Goal: Task Accomplishment & Management: Manage account settings

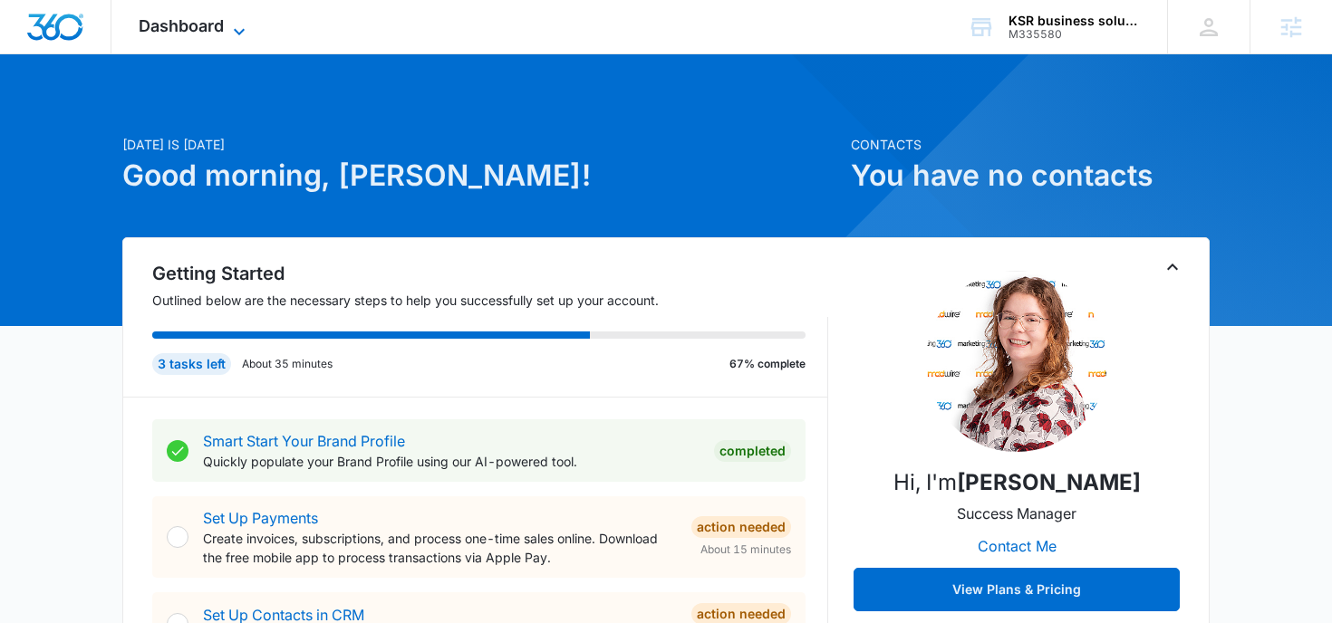
click at [231, 21] on icon at bounding box center [239, 32] width 22 height 22
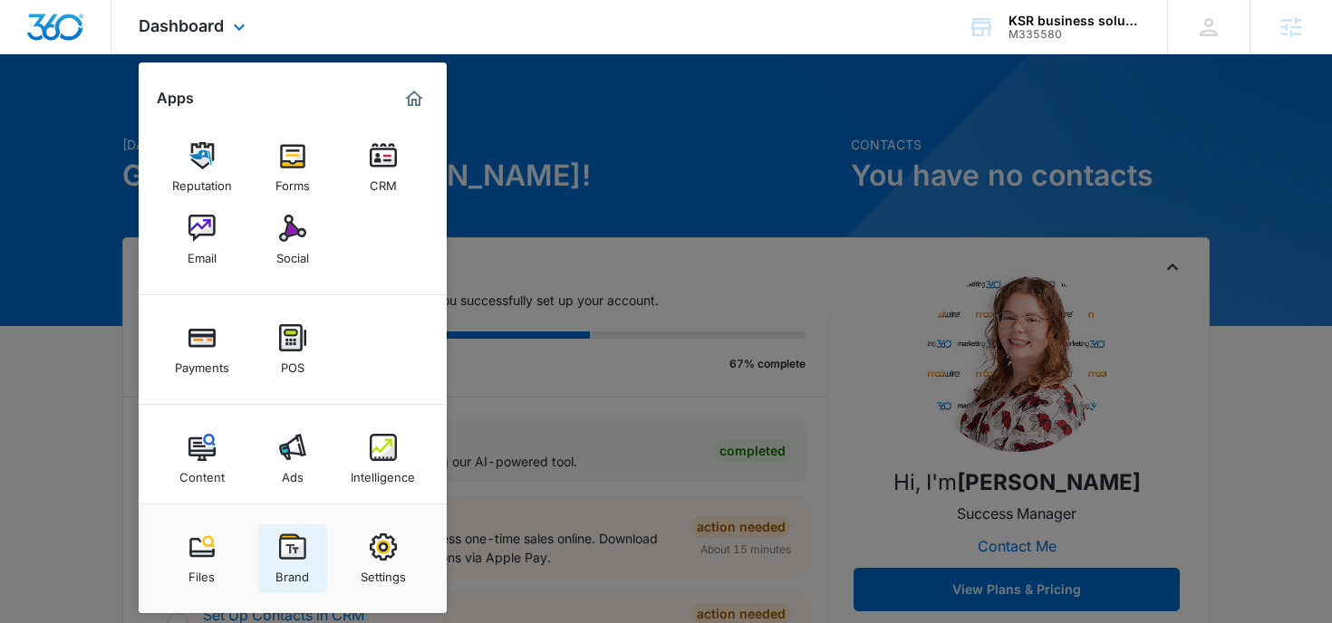
click at [276, 550] on link "Brand" at bounding box center [292, 559] width 69 height 69
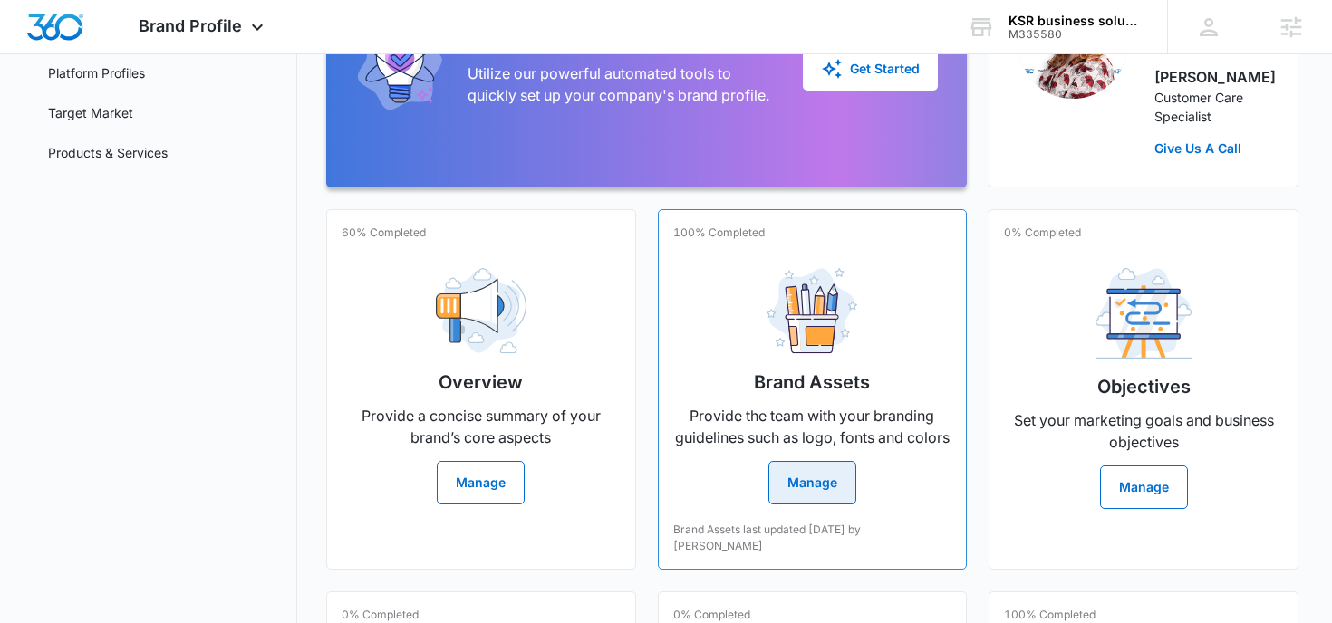
scroll to position [285, 0]
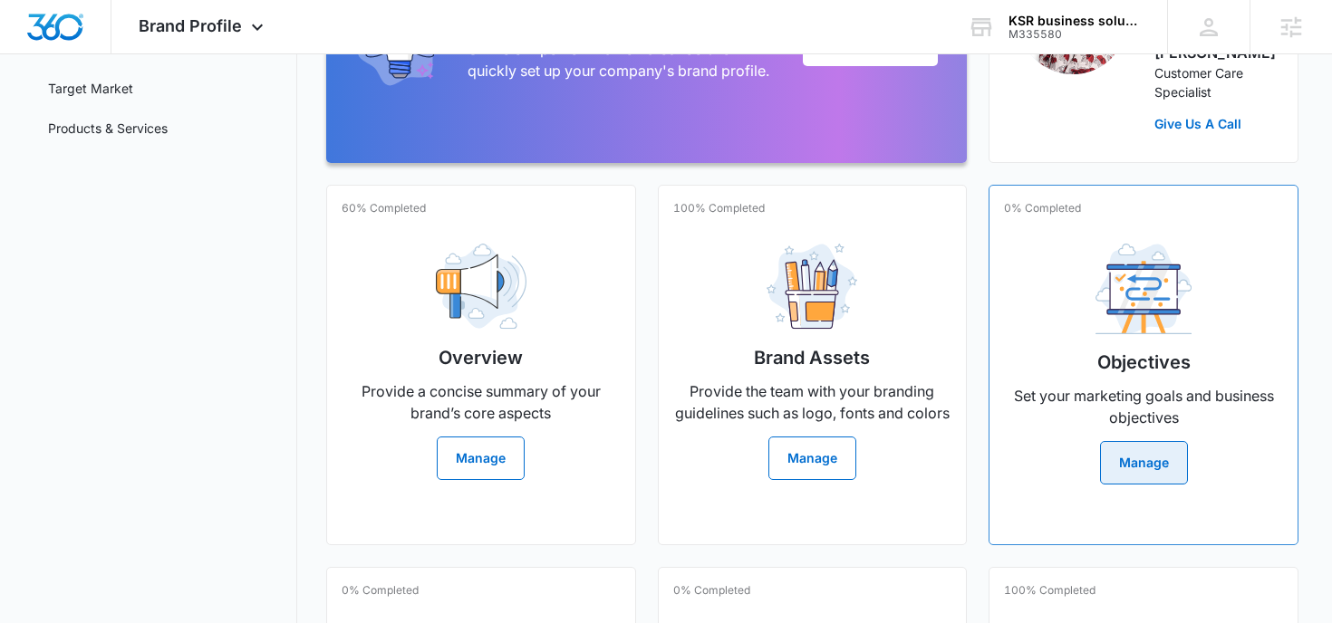
click at [1112, 471] on button "Manage" at bounding box center [1144, 462] width 88 height 43
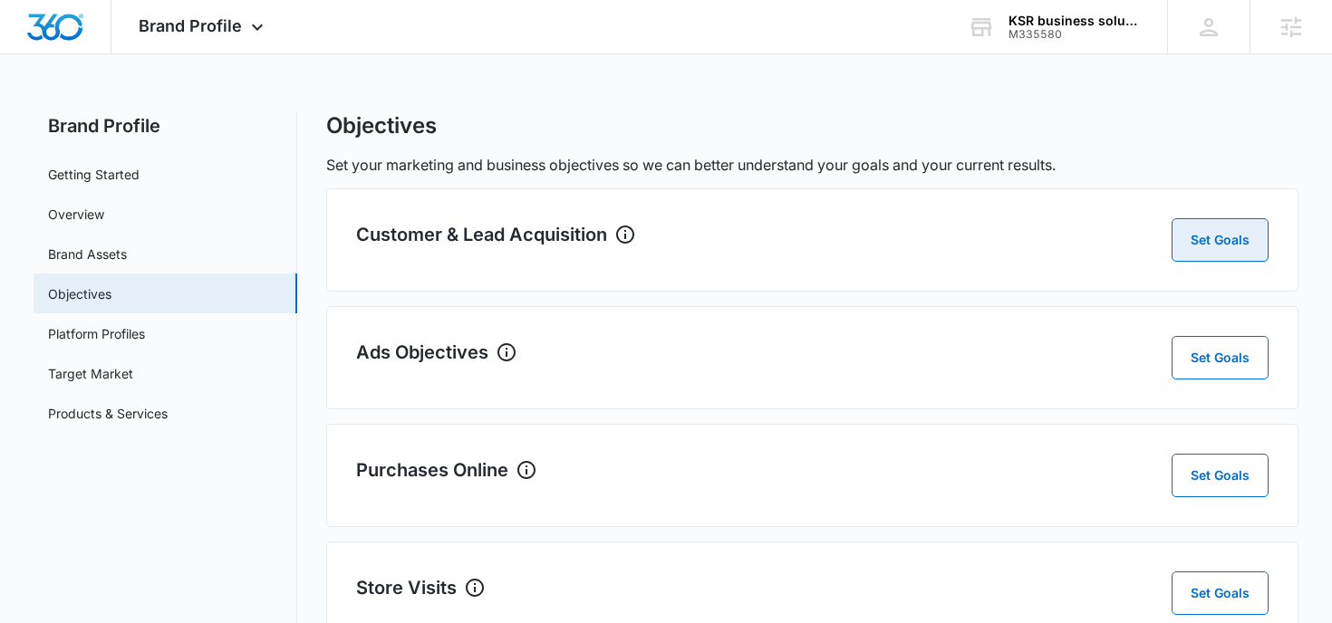
click at [1210, 244] on button "Set Goals" at bounding box center [1220, 239] width 97 height 43
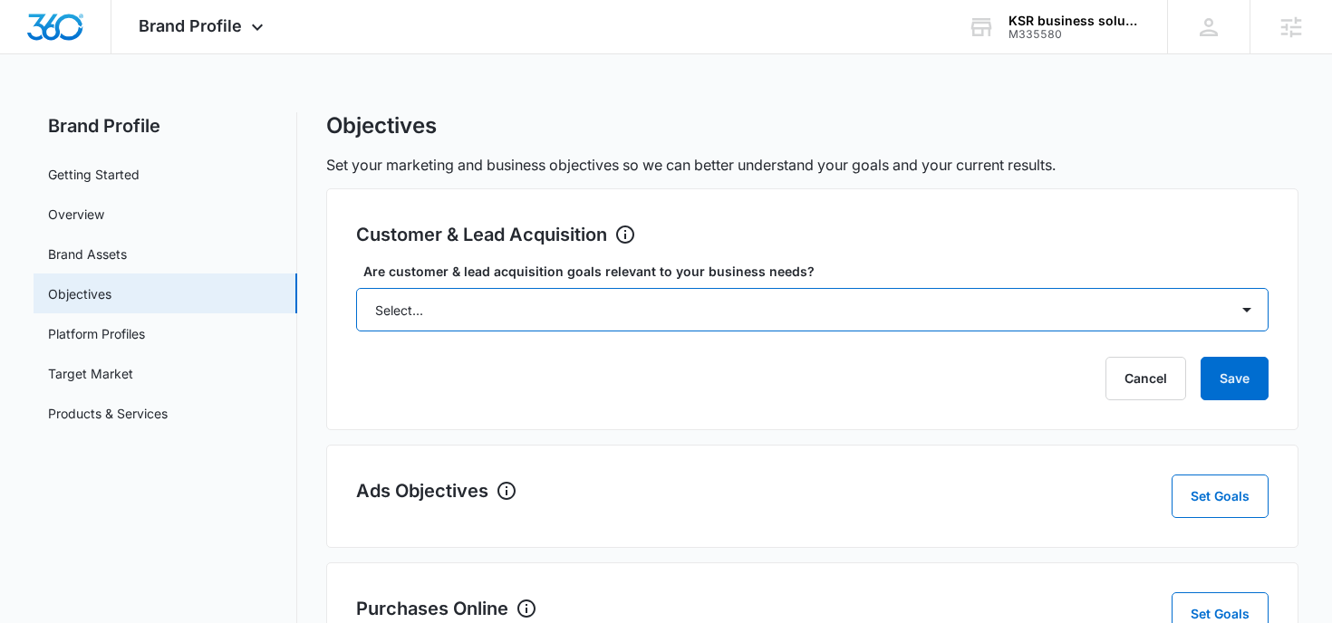
click at [690, 306] on select "Select... Yes No Yes, but don't currently have the data" at bounding box center [812, 309] width 913 height 43
select select "yes, but later"
click at [356, 288] on select "Select... Yes No Yes, but don't currently have the data" at bounding box center [812, 309] width 913 height 43
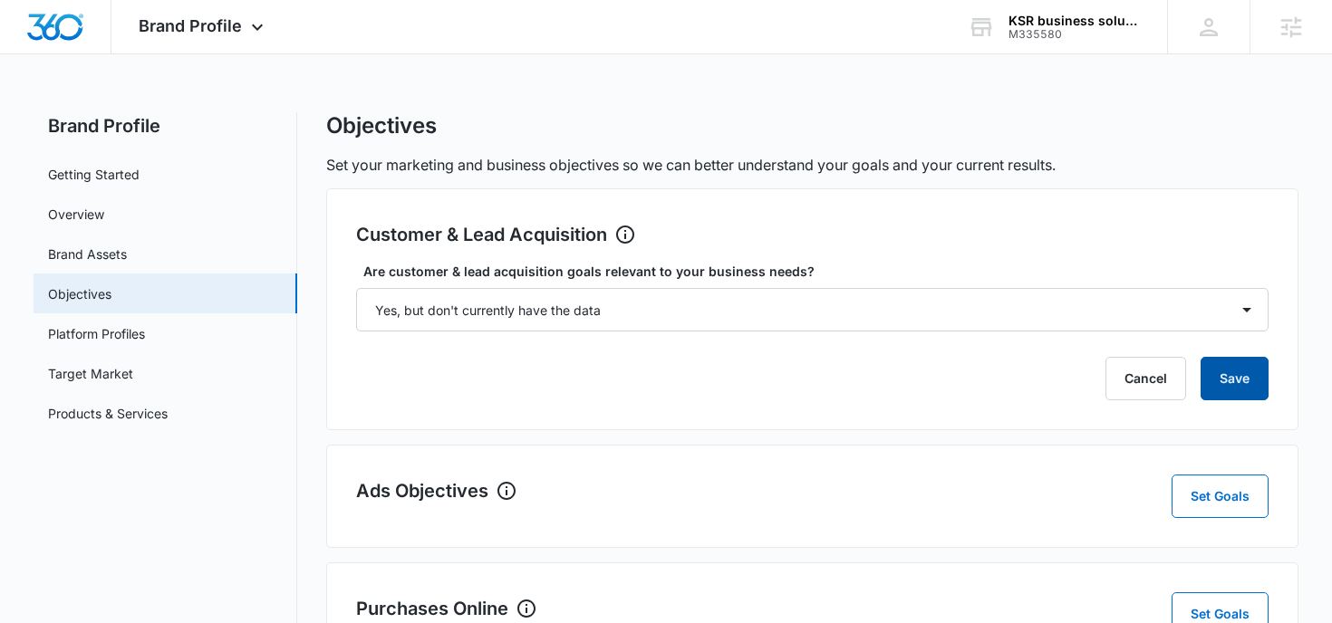
click at [1253, 369] on button "Save" at bounding box center [1235, 378] width 68 height 43
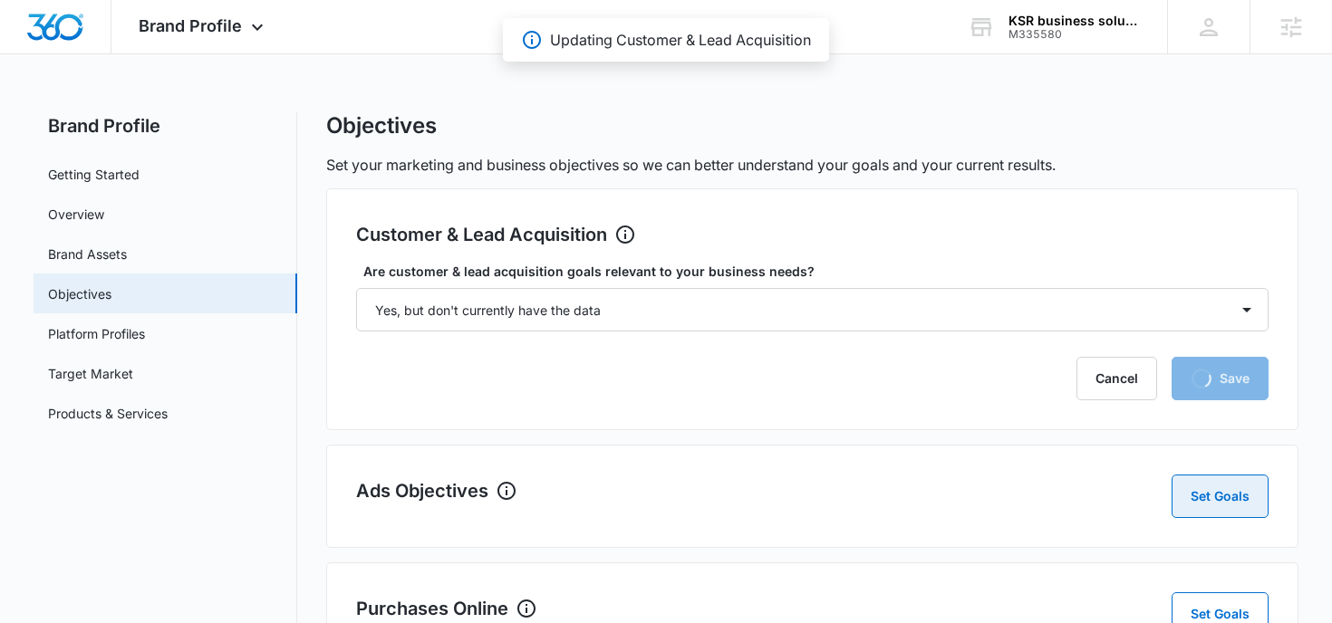
click at [1211, 497] on button "Set Goals" at bounding box center [1220, 496] width 97 height 43
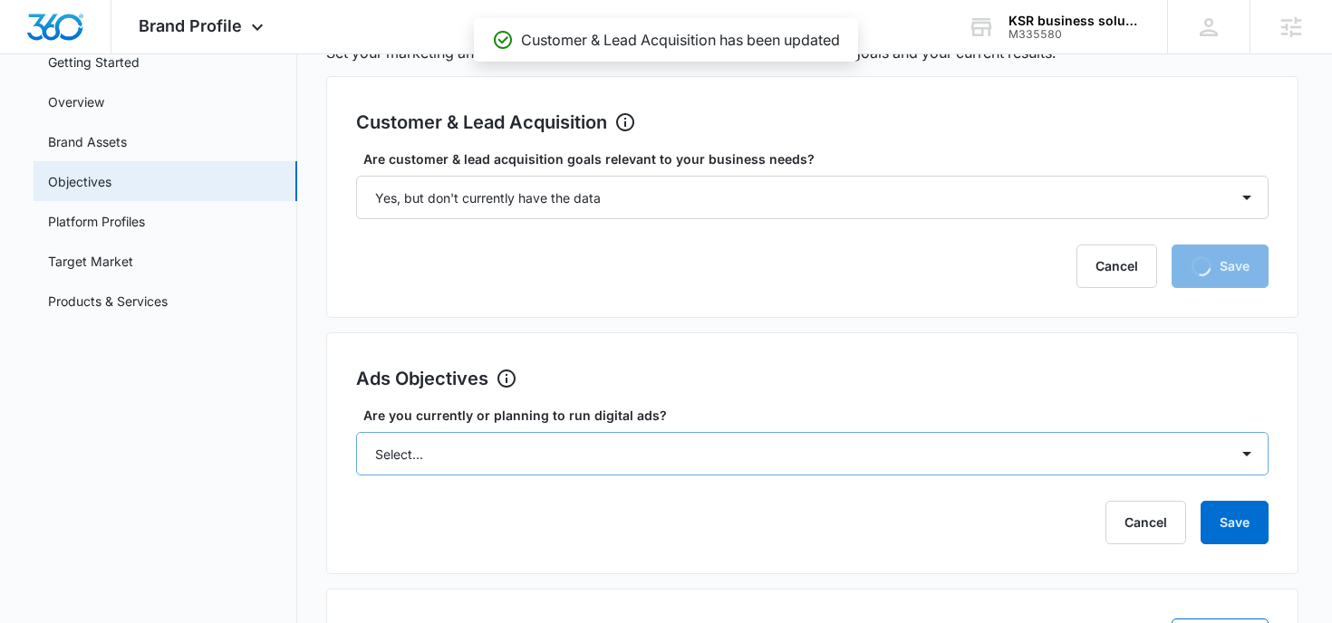
scroll to position [118, 0]
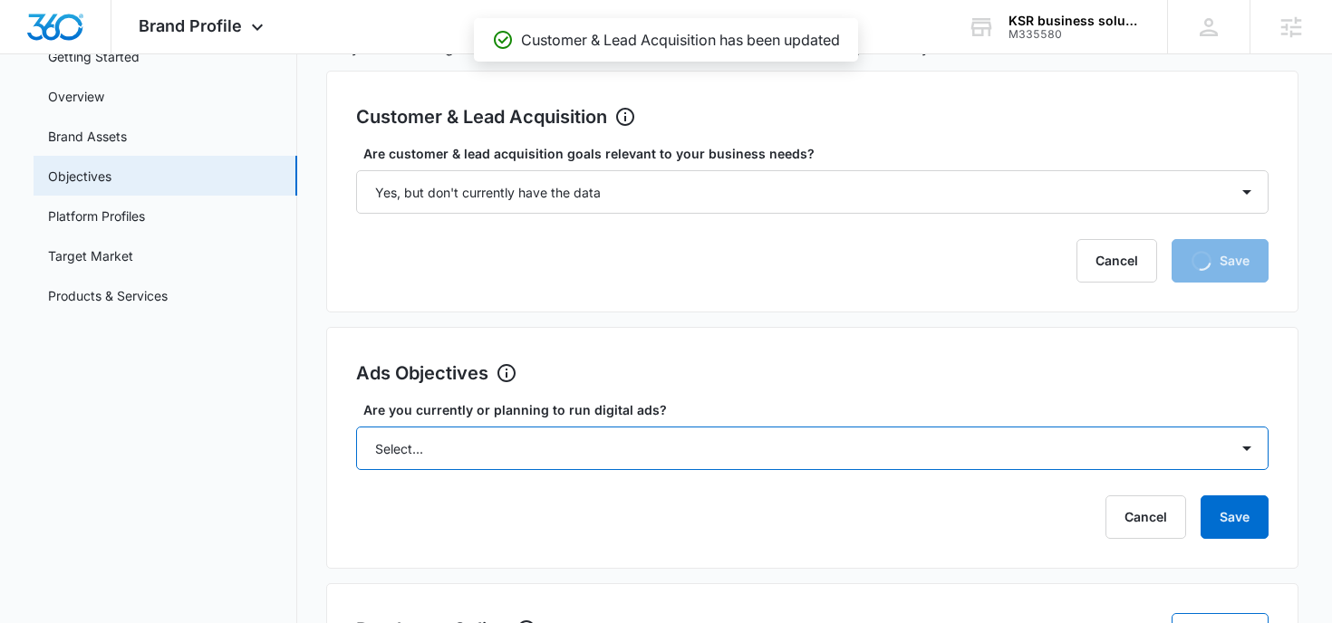
click at [655, 442] on select "Select... Yes No Yes, but don't currently have the data" at bounding box center [812, 448] width 913 height 43
select select "yes, but later"
click at [356, 427] on select "Select... Yes No Yes, but don't currently have the data" at bounding box center [812, 448] width 913 height 43
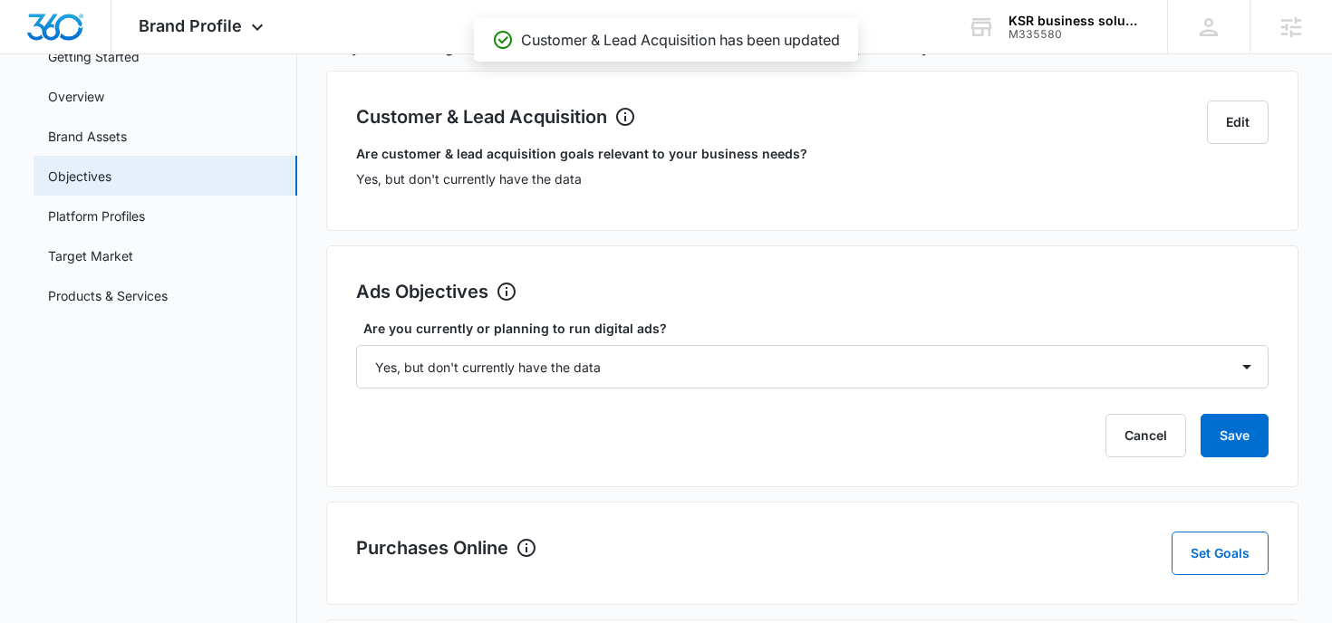
click at [1246, 524] on div "Purchases Online Set Goals" at bounding box center [812, 553] width 973 height 103
click at [1219, 432] on button "Save" at bounding box center [1235, 435] width 68 height 43
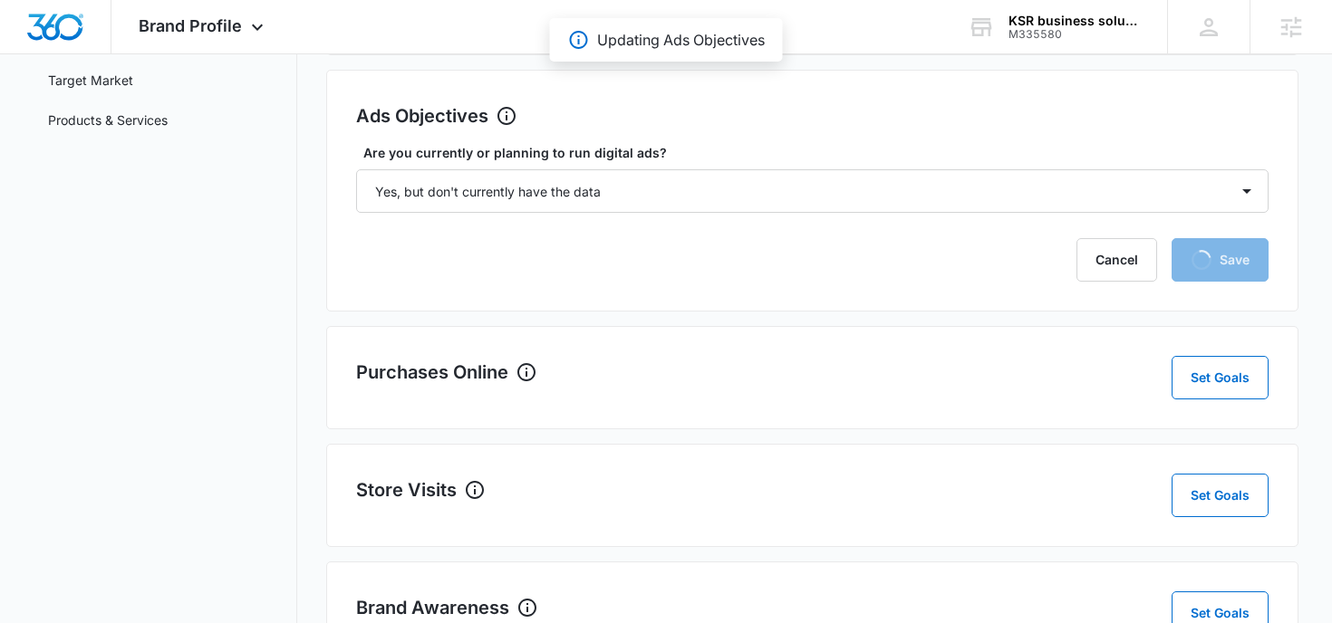
scroll to position [337, 0]
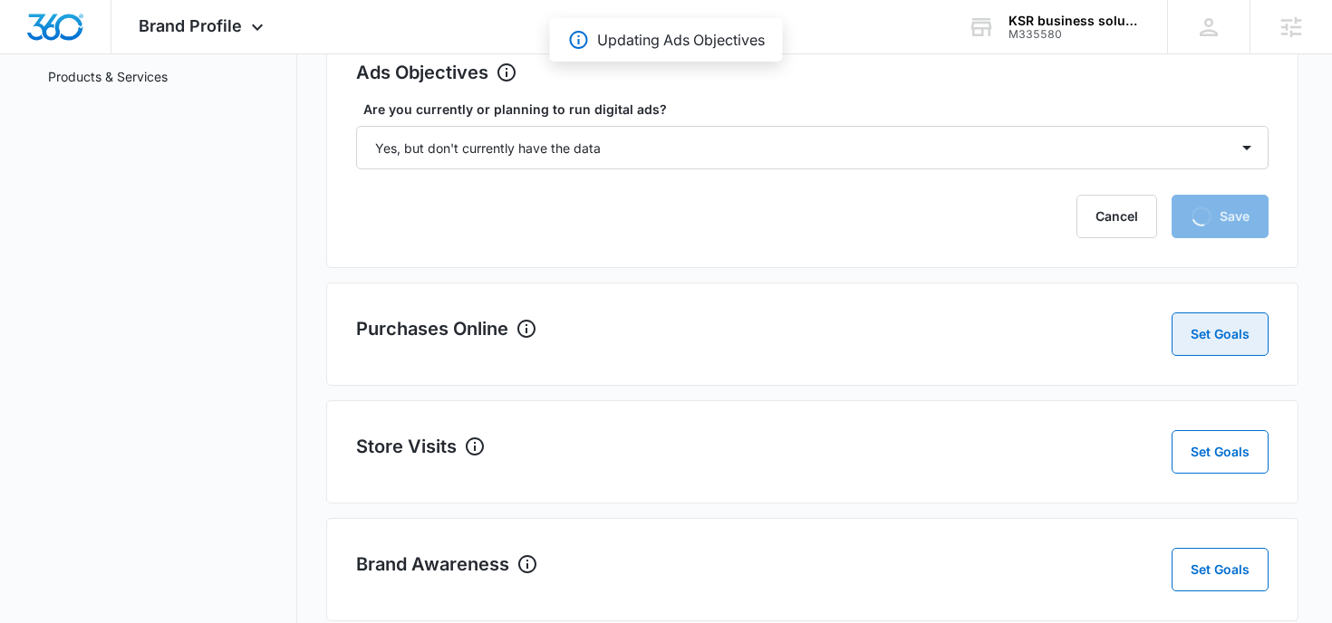
click at [1211, 343] on button "Set Goals" at bounding box center [1220, 334] width 97 height 43
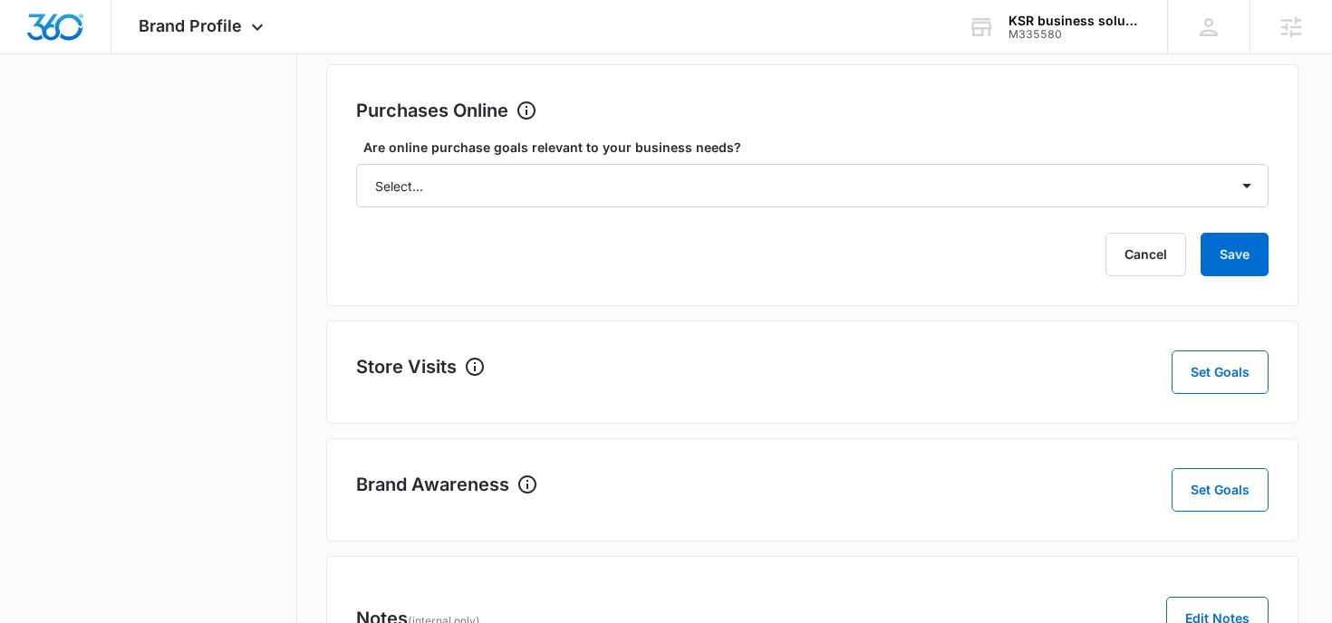
scroll to position [478, 0]
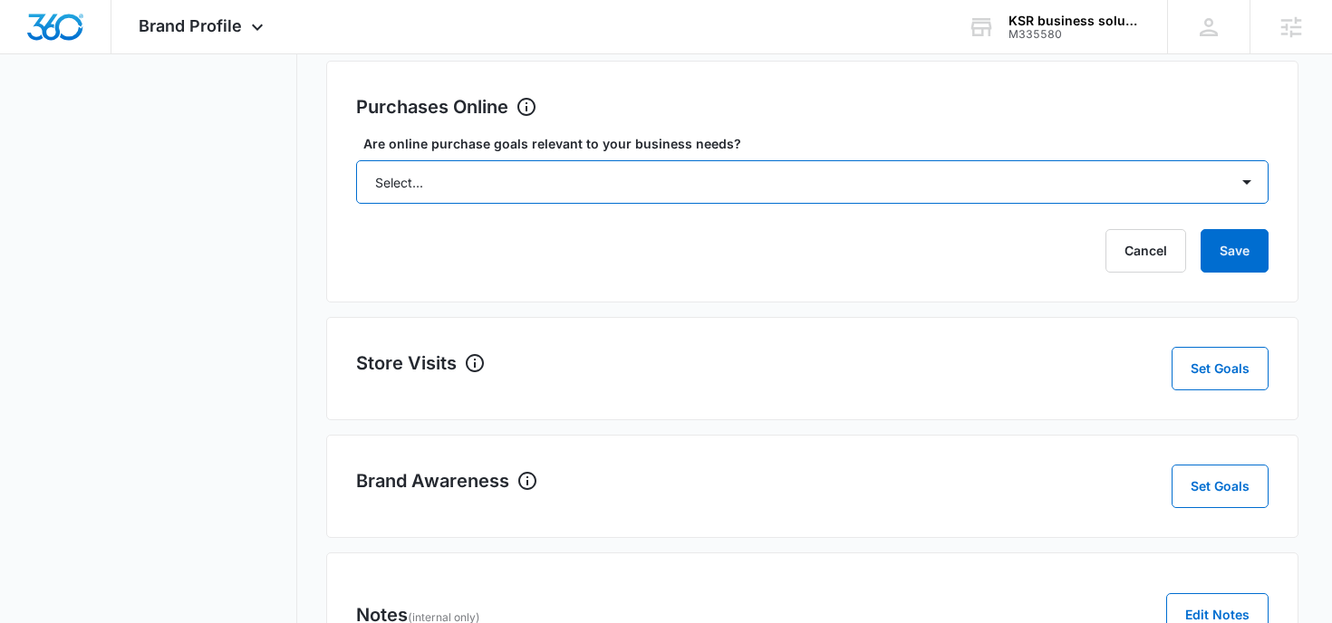
click at [1047, 177] on select "Select... Yes No Yes, but don't currently have the data" at bounding box center [812, 181] width 913 height 43
select select "no"
click at [356, 160] on select "Select... Yes No Yes, but don't currently have the data" at bounding box center [812, 181] width 913 height 43
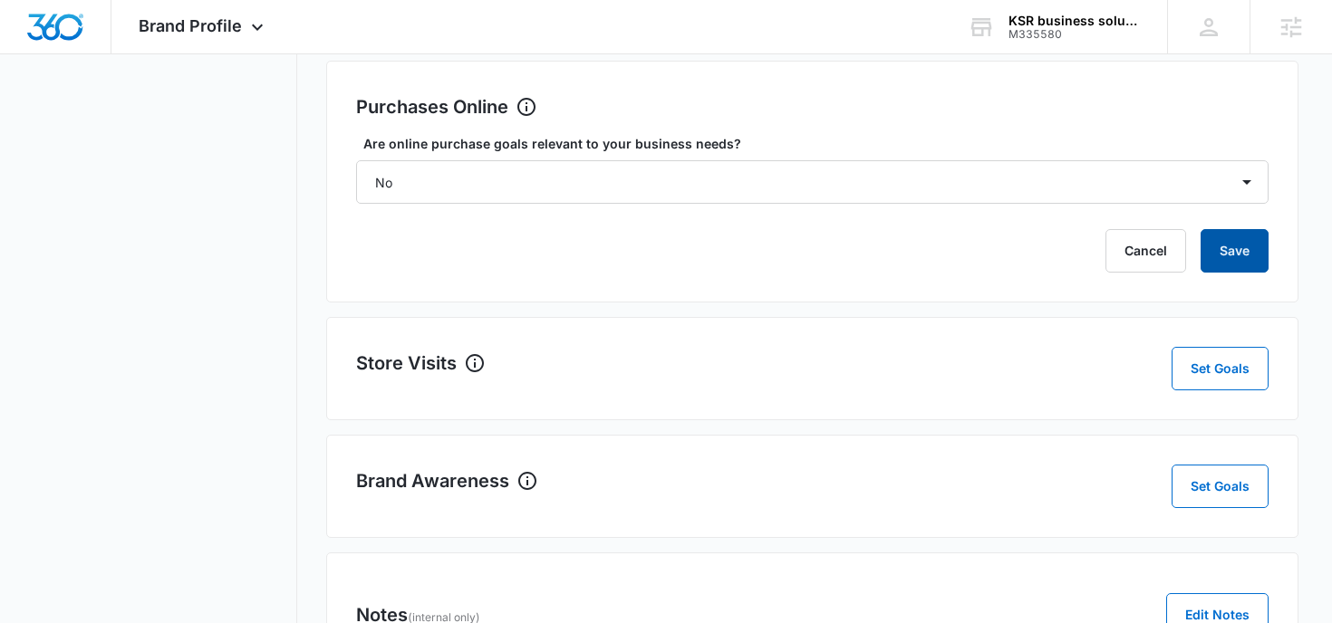
click at [1240, 252] on button "Save" at bounding box center [1235, 250] width 68 height 43
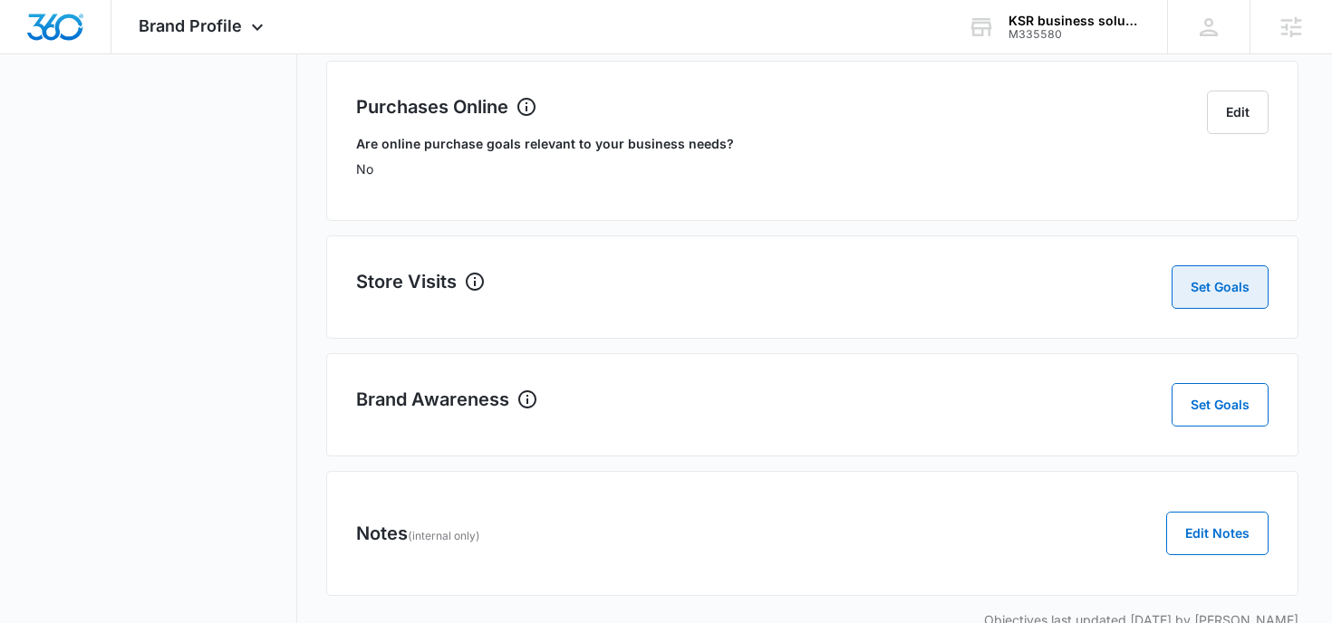
click at [1201, 304] on button "Set Goals" at bounding box center [1220, 286] width 97 height 43
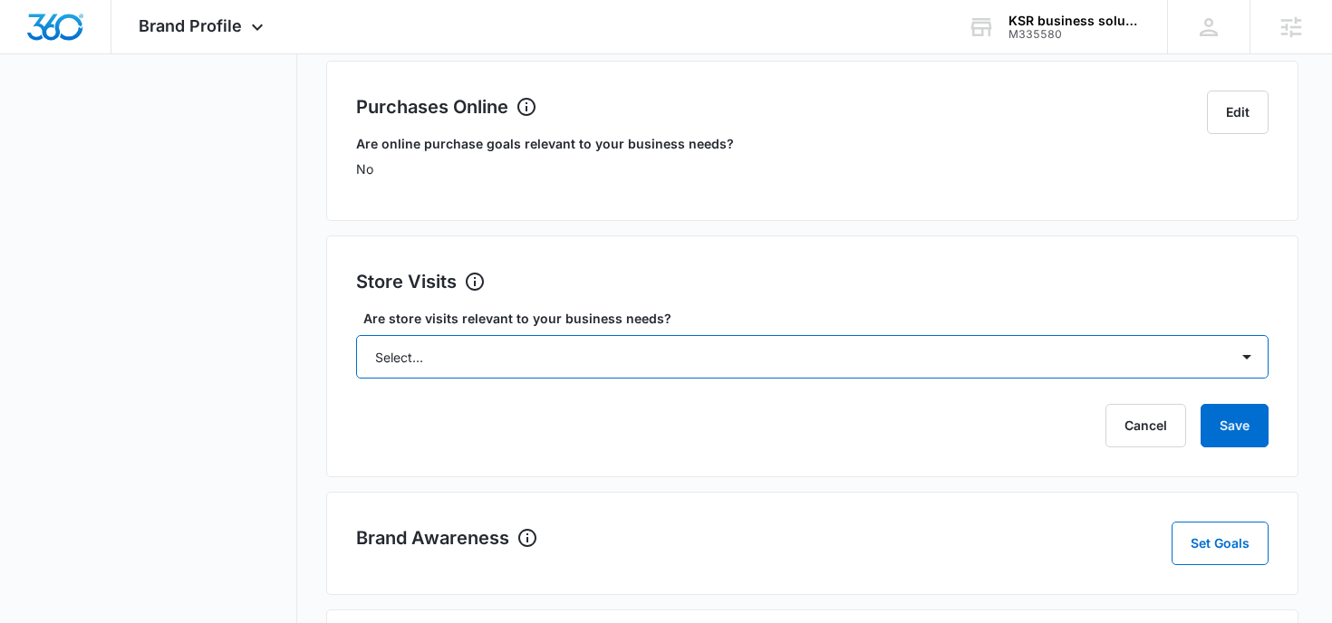
click at [621, 378] on select "Select... Yes No Yes, but don't currently have the data" at bounding box center [812, 356] width 913 height 43
select select "no"
click at [356, 335] on select "Select... Yes No Yes, but don't currently have the data" at bounding box center [812, 356] width 913 height 43
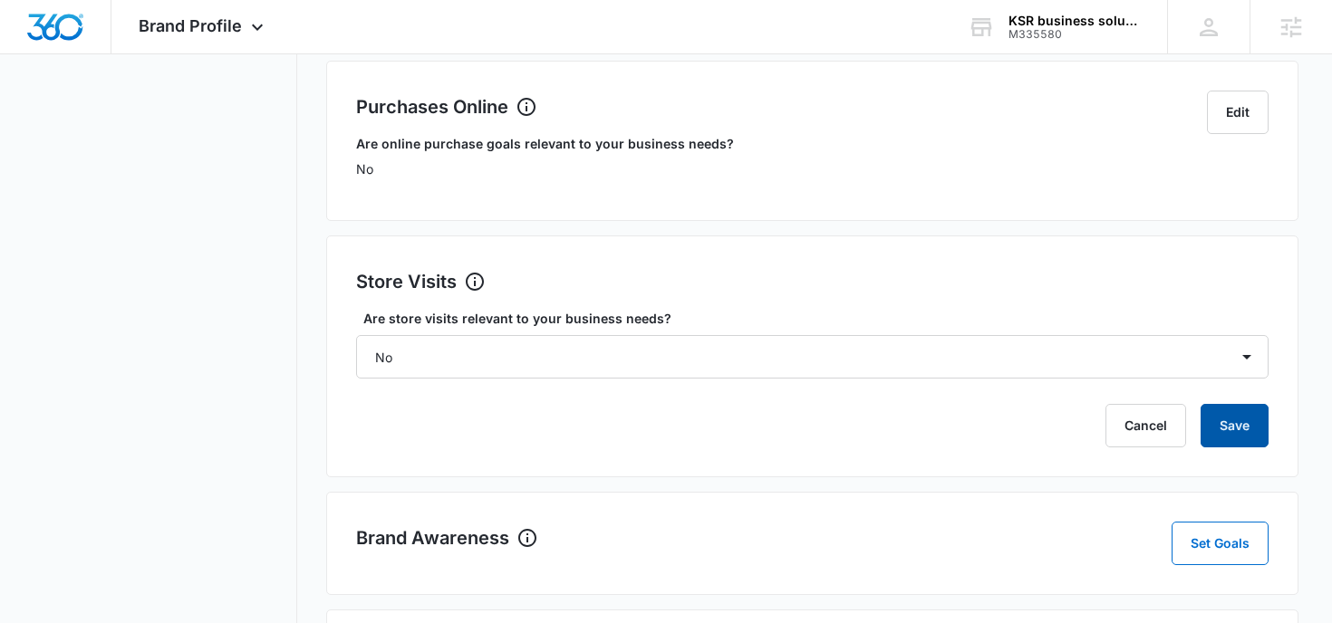
click at [1235, 410] on button "Save" at bounding box center [1235, 425] width 68 height 43
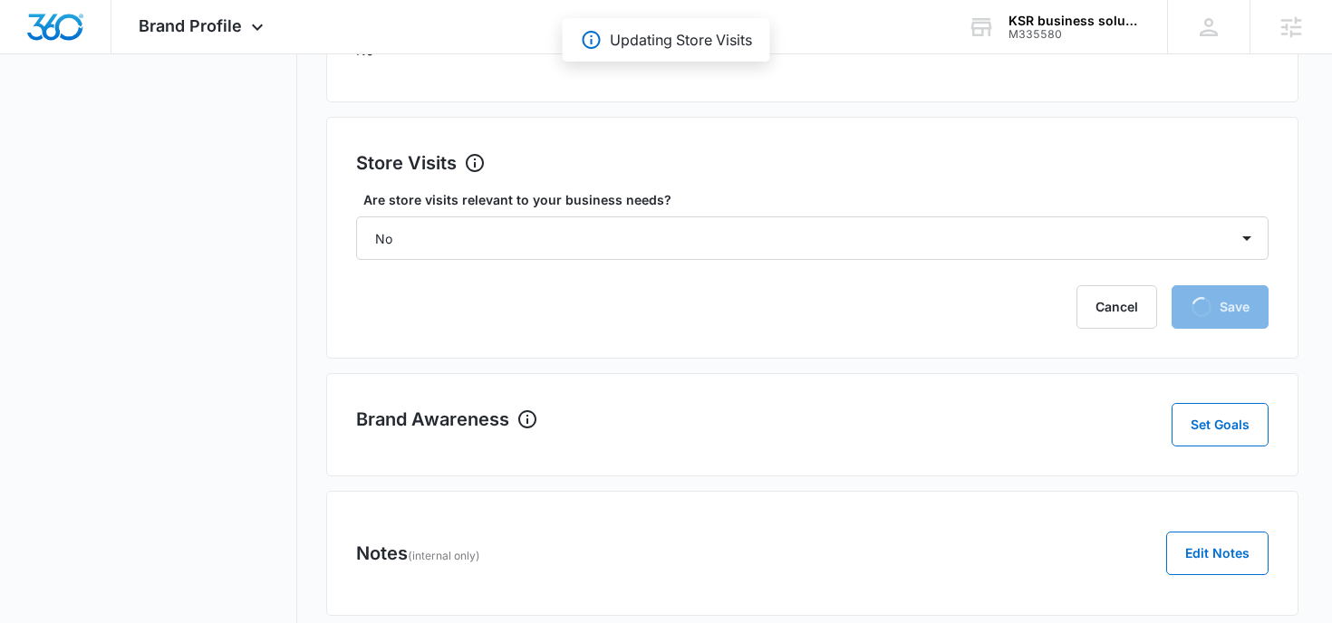
scroll to position [657, 0]
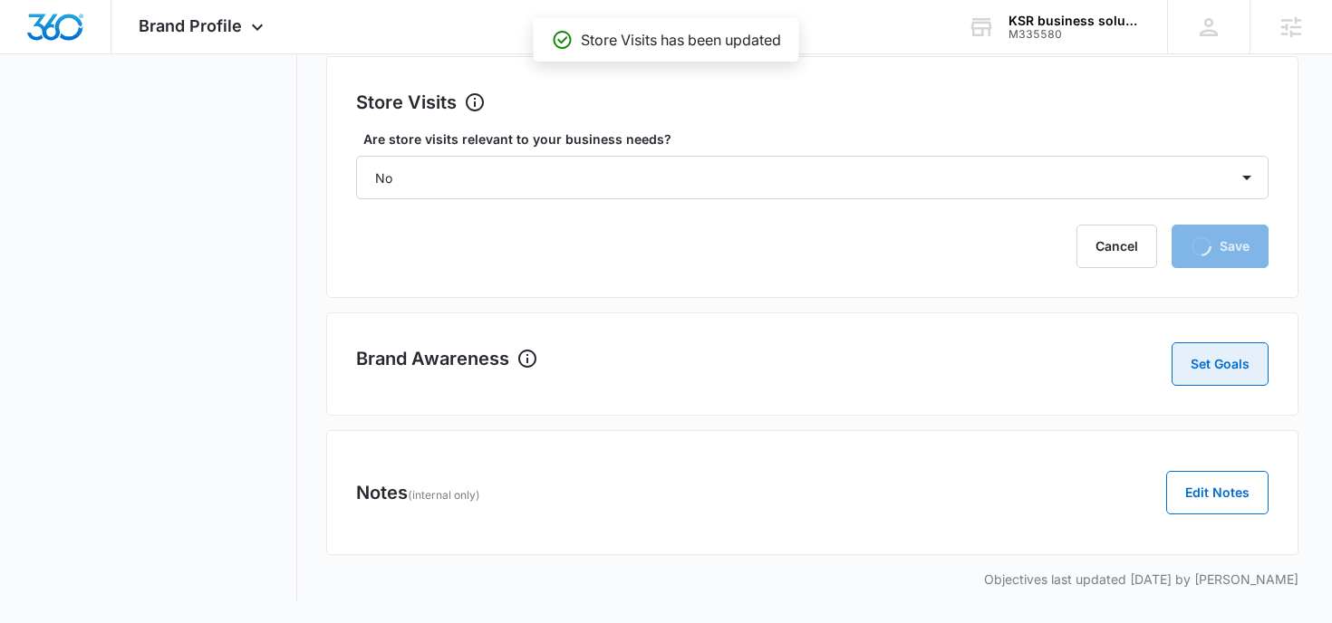
click at [1210, 376] on button "Set Goals" at bounding box center [1220, 364] width 97 height 43
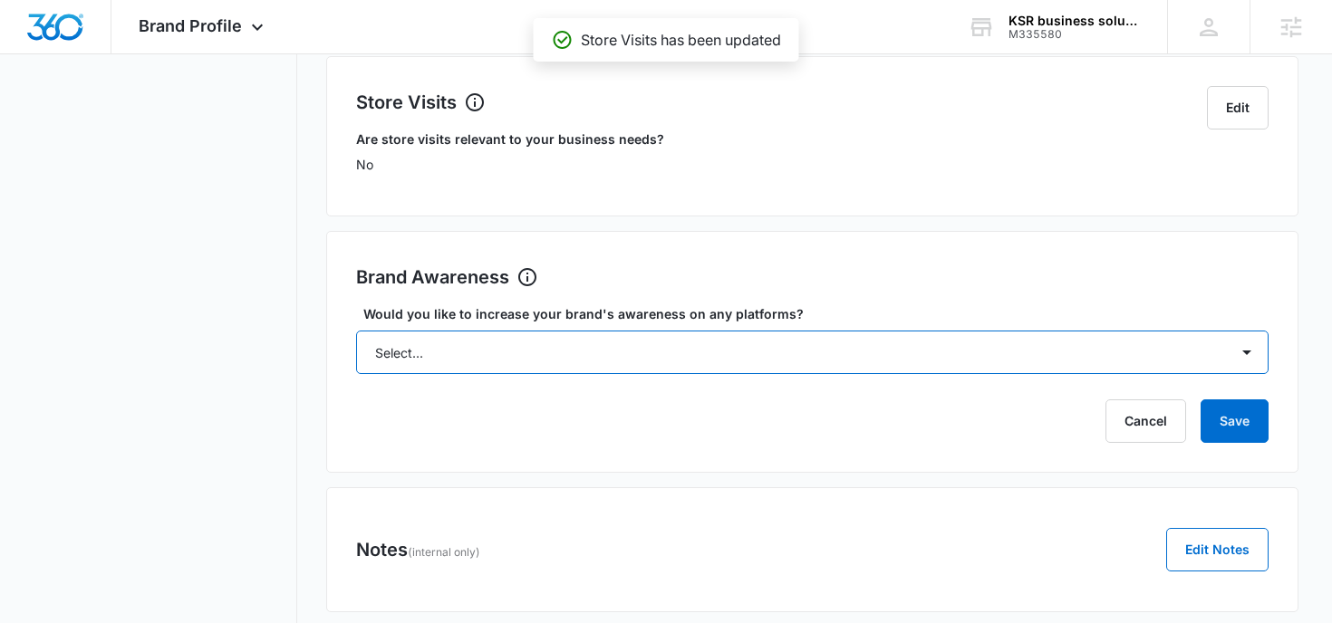
click at [707, 333] on select "Select... Yes No" at bounding box center [812, 352] width 913 height 43
select select "yes"
click at [356, 331] on select "Select... Yes No" at bounding box center [812, 352] width 913 height 43
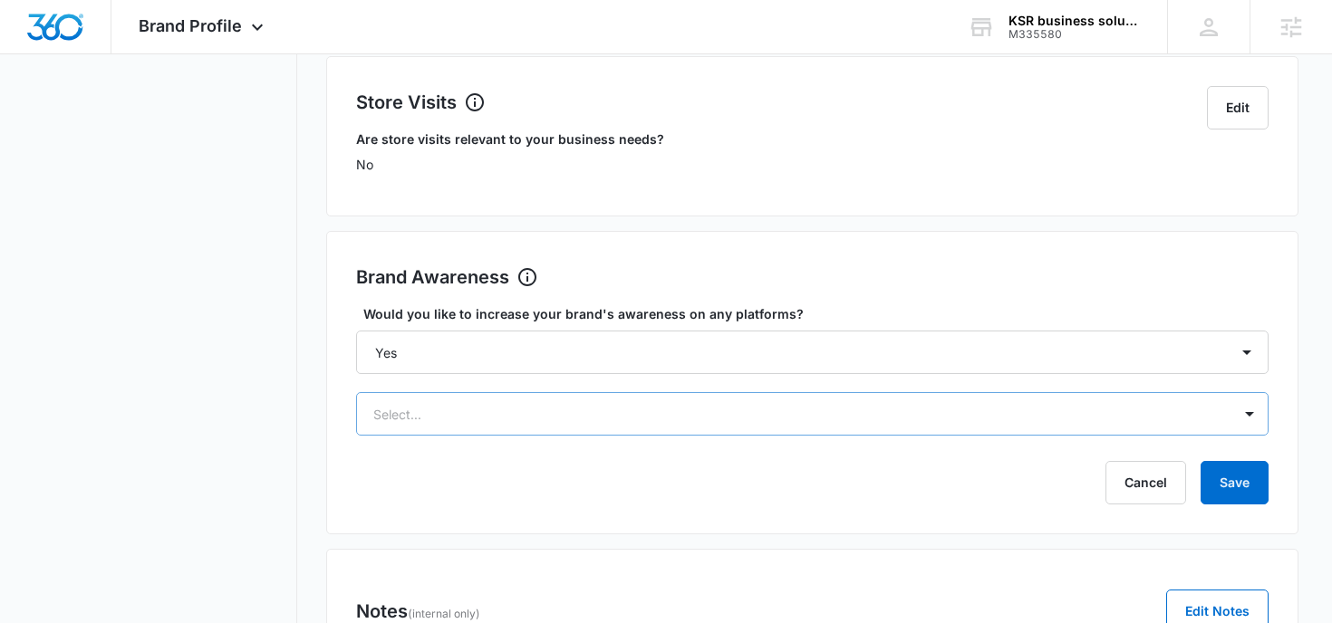
scroll to position [761, 0]
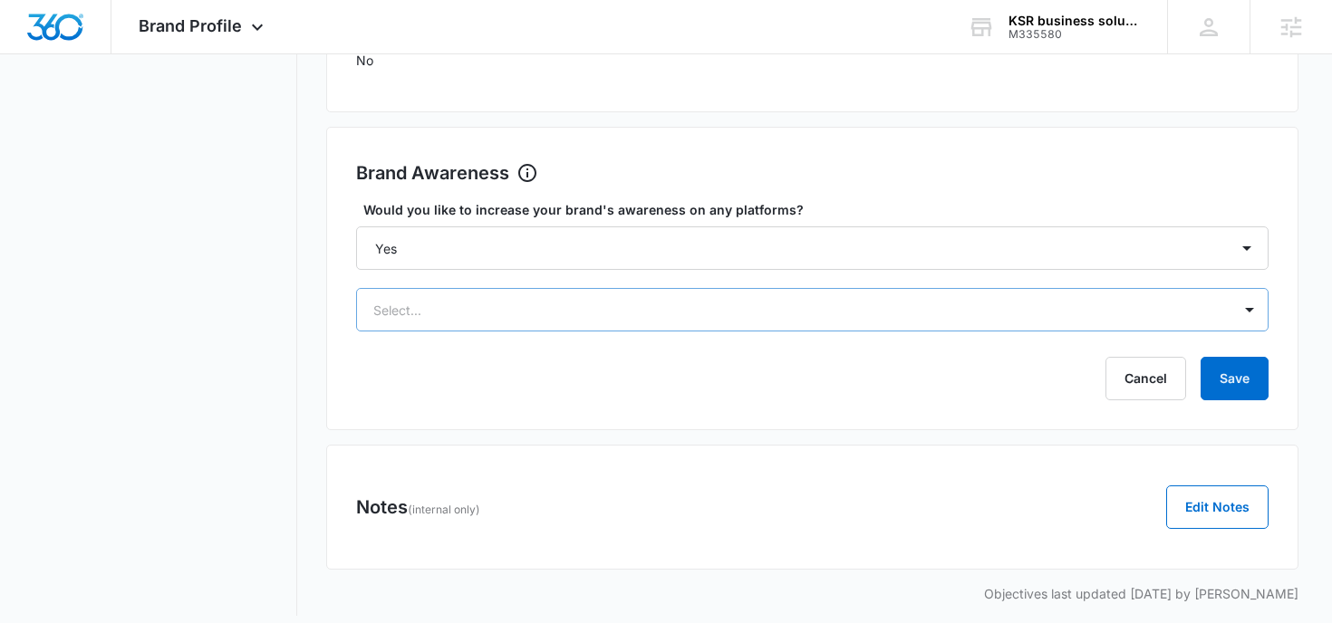
click at [526, 332] on div "Select..." at bounding box center [812, 309] width 913 height 43
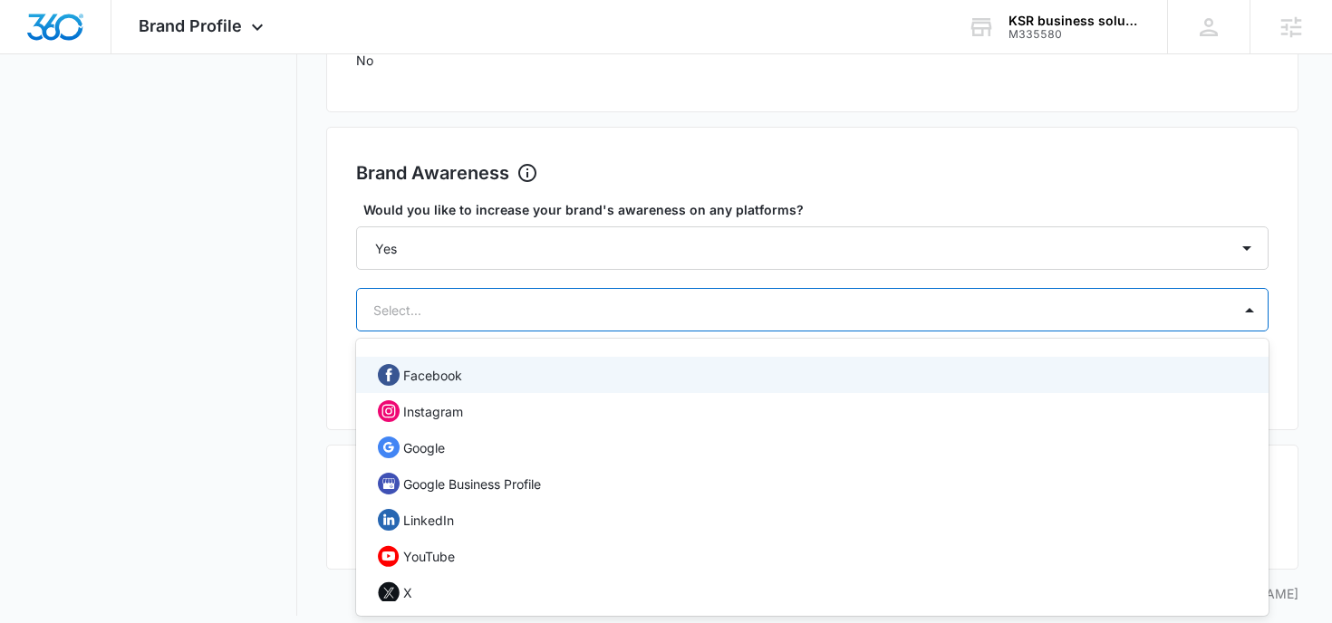
click at [447, 381] on p "Facebook" at bounding box center [432, 375] width 59 height 19
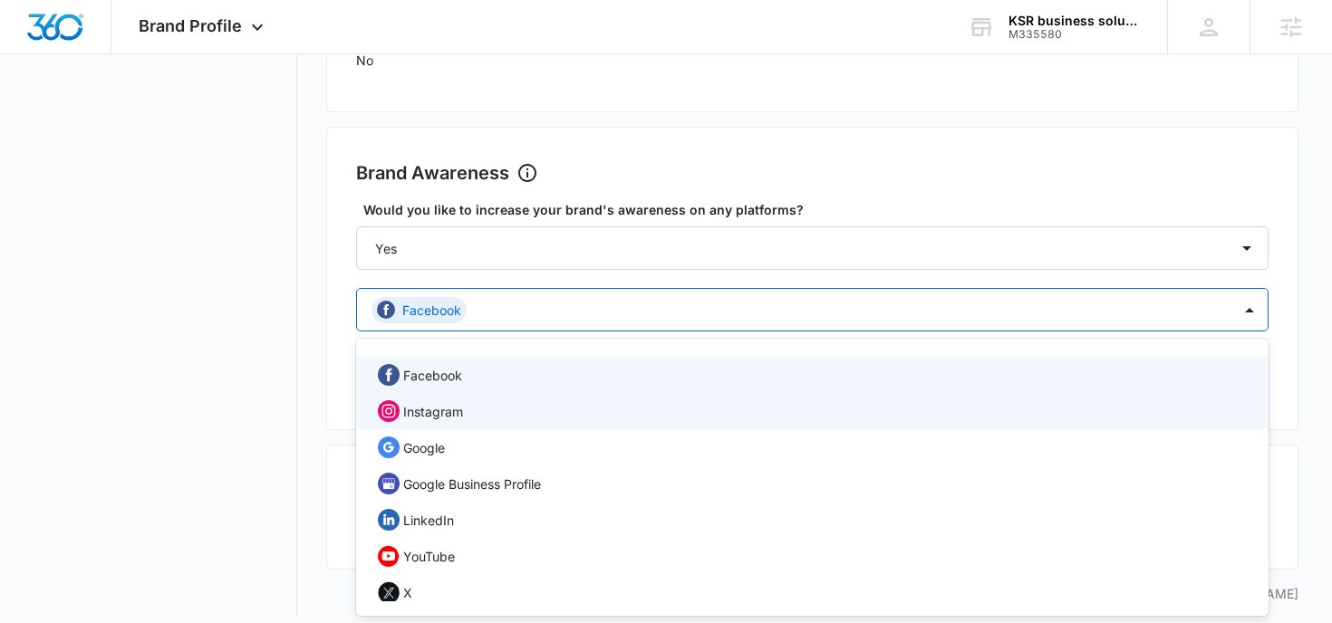
click at [452, 406] on p "Instagram" at bounding box center [433, 411] width 60 height 19
click at [458, 420] on div "Instagram" at bounding box center [811, 411] width 866 height 22
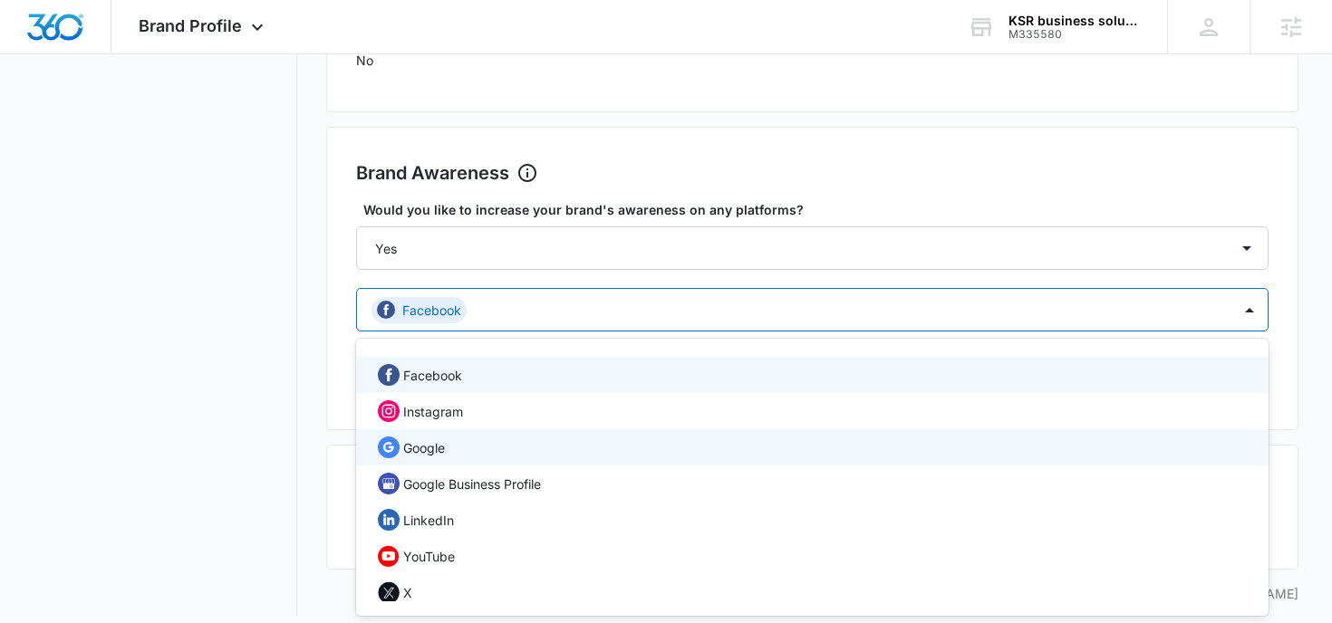
click at [458, 429] on div "Google" at bounding box center [812, 447] width 913 height 36
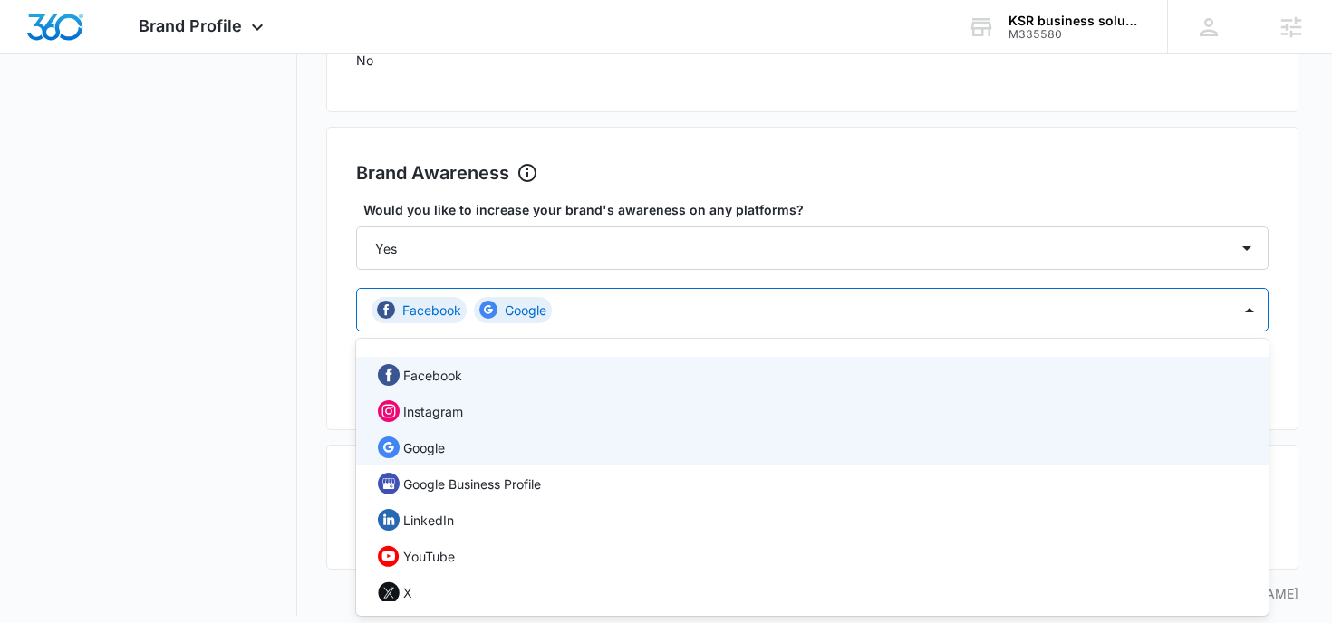
click at [456, 414] on p "Instagram" at bounding box center [433, 411] width 60 height 19
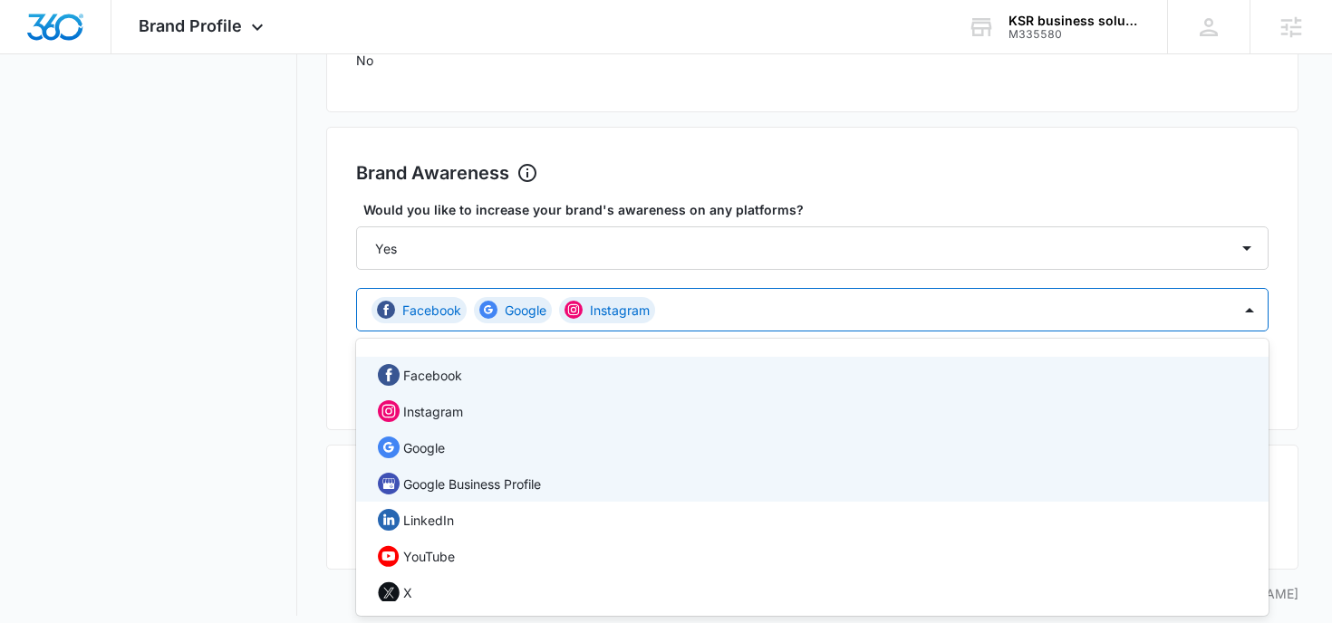
click at [471, 490] on p "Google Business Profile" at bounding box center [472, 484] width 138 height 19
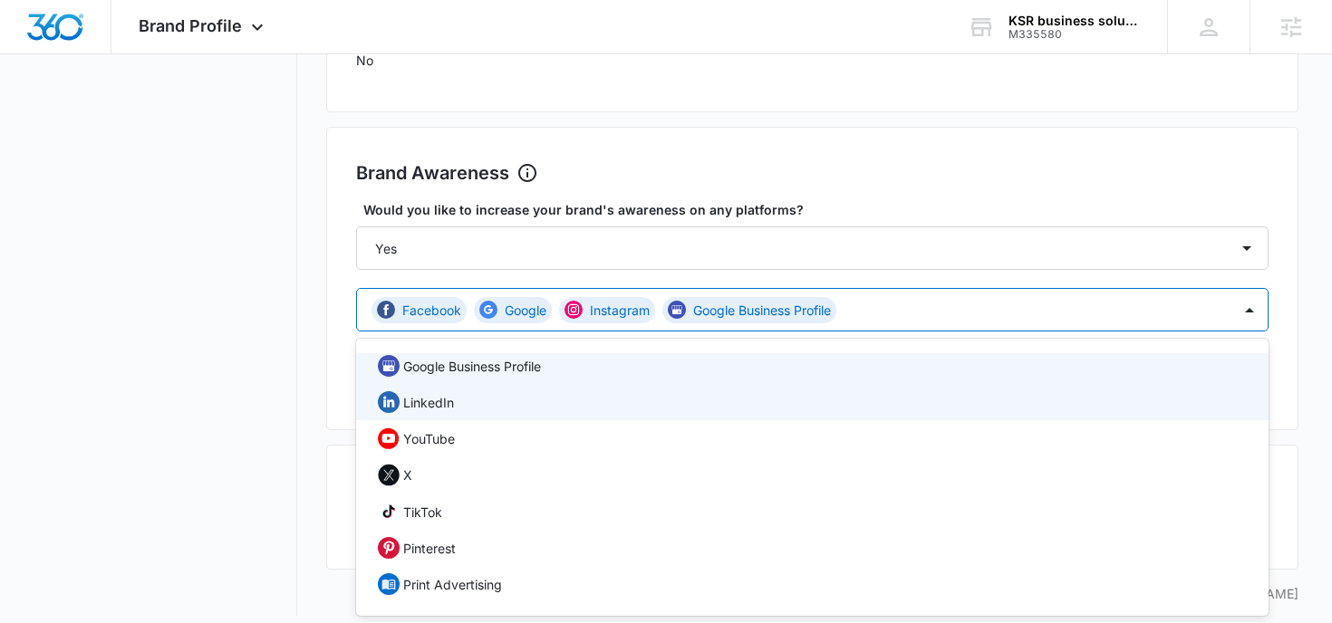
click at [542, 407] on div "LinkedIn" at bounding box center [811, 402] width 866 height 22
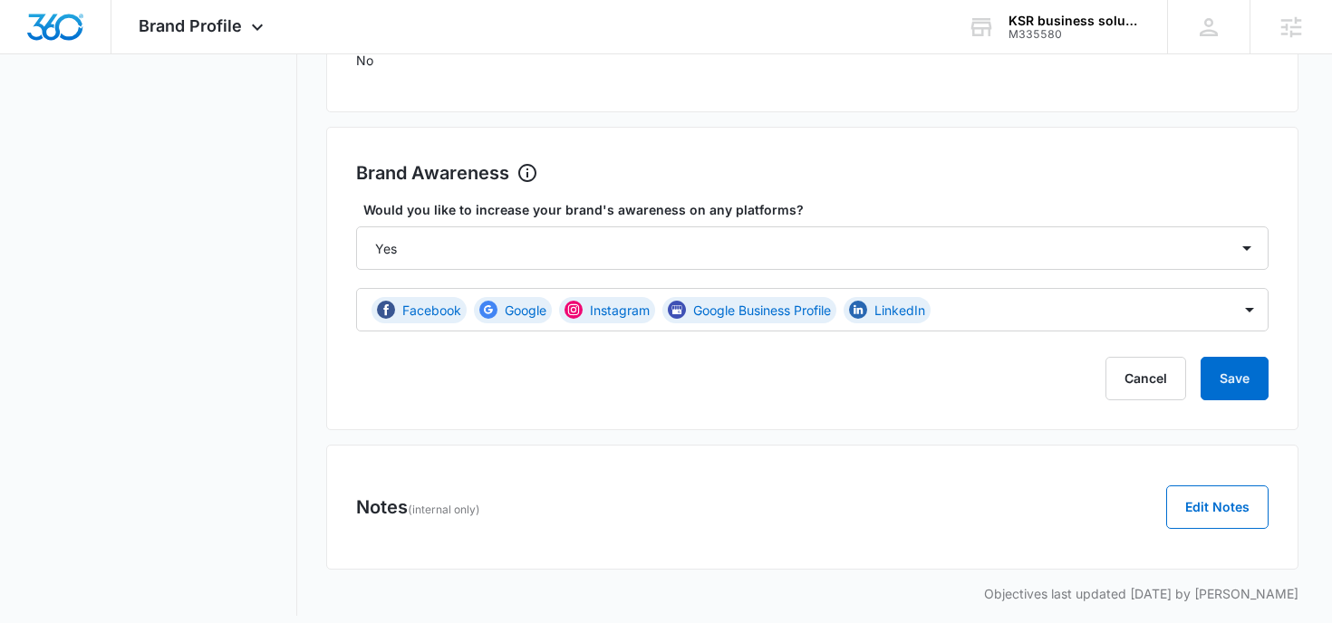
click at [1285, 380] on div "Brand Awareness Set Goals Would you like to increase your brand's awareness on …" at bounding box center [812, 279] width 973 height 304
click at [1245, 380] on button "Save" at bounding box center [1235, 378] width 68 height 43
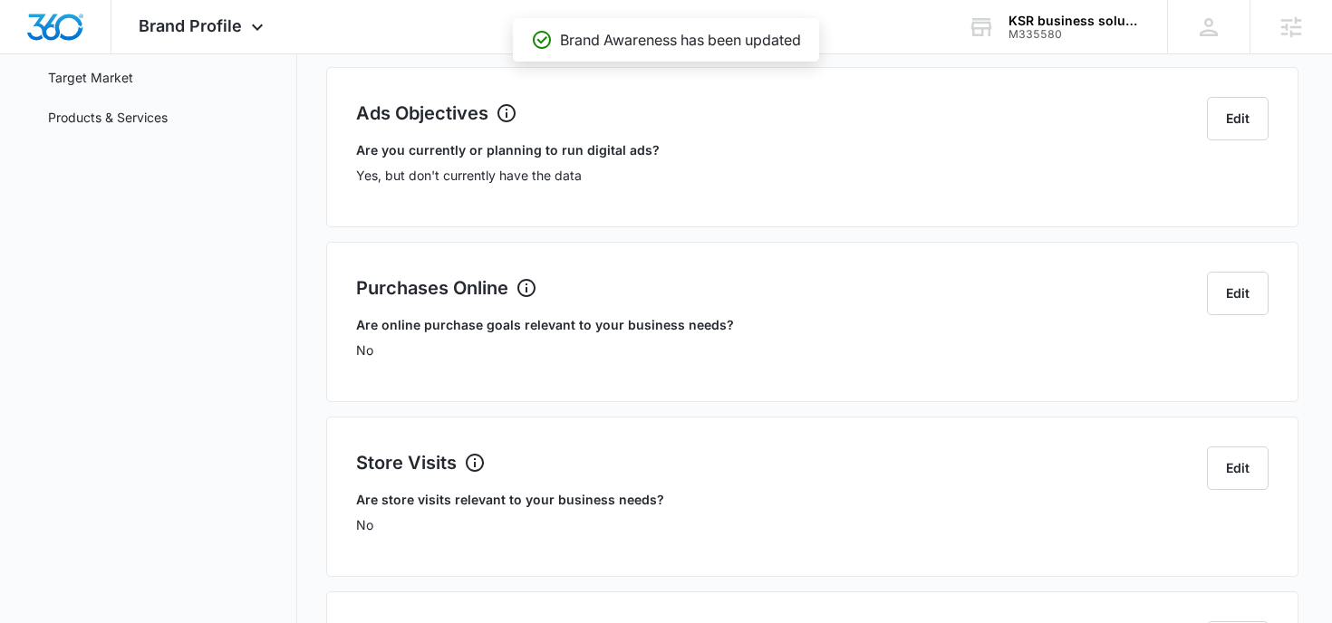
scroll to position [0, 0]
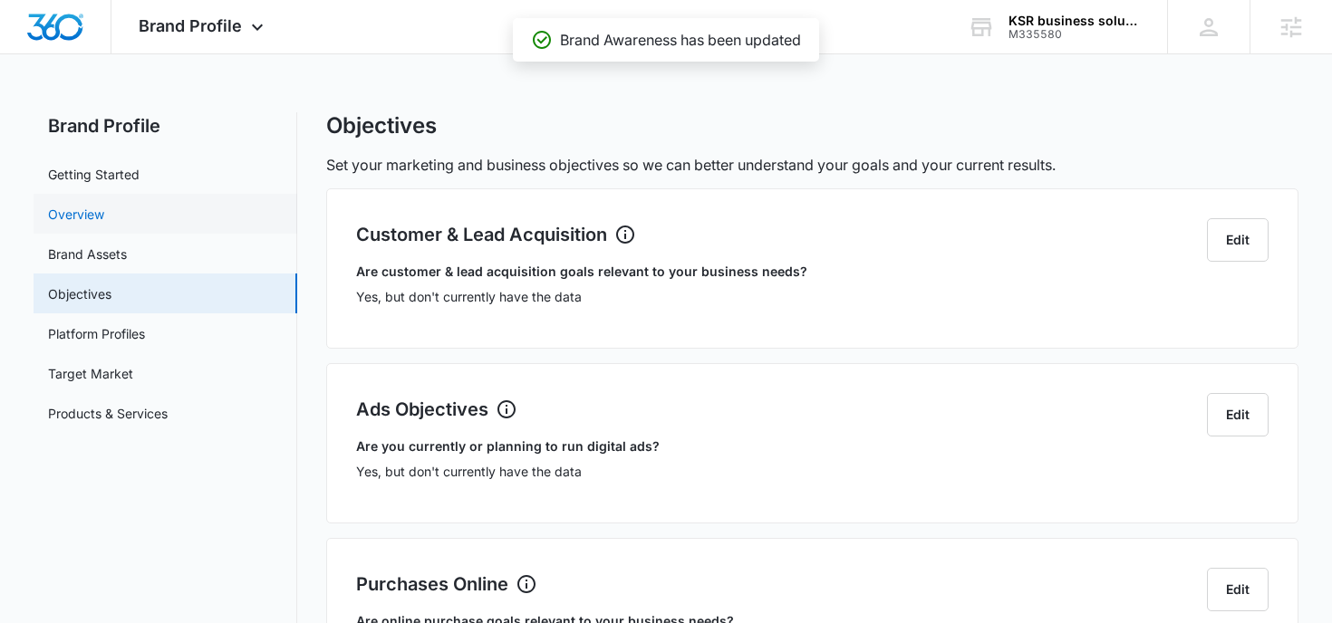
click at [104, 222] on link "Overview" at bounding box center [76, 214] width 56 height 19
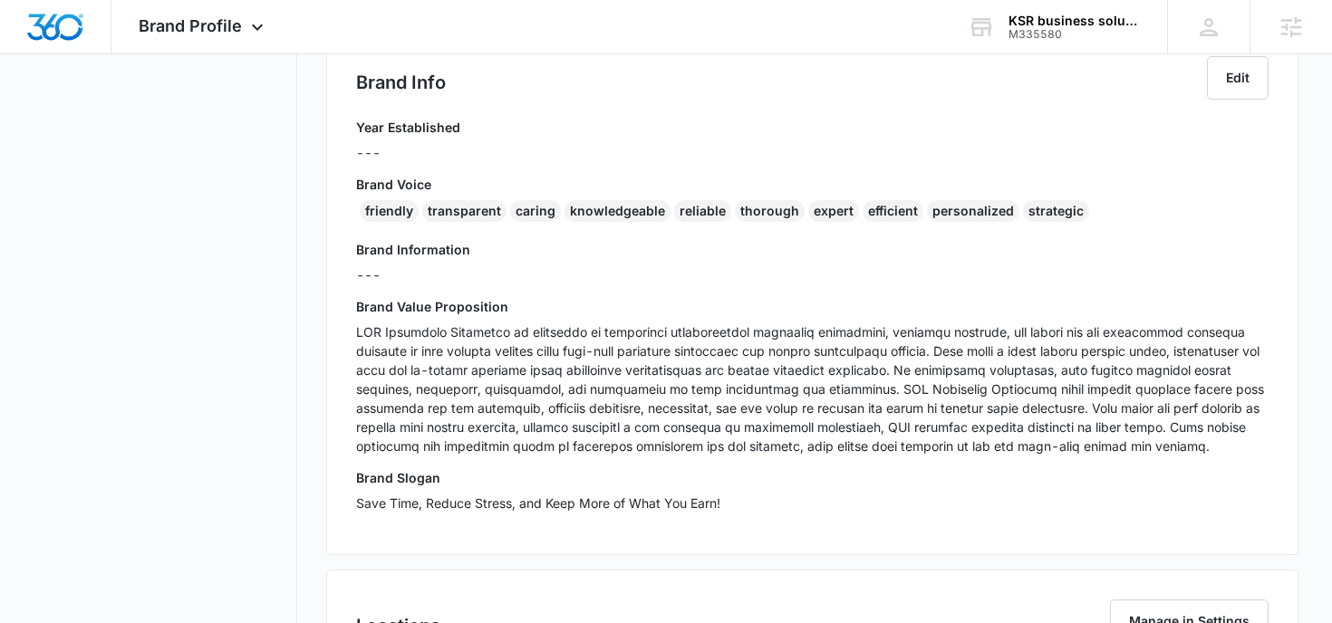
scroll to position [379, 0]
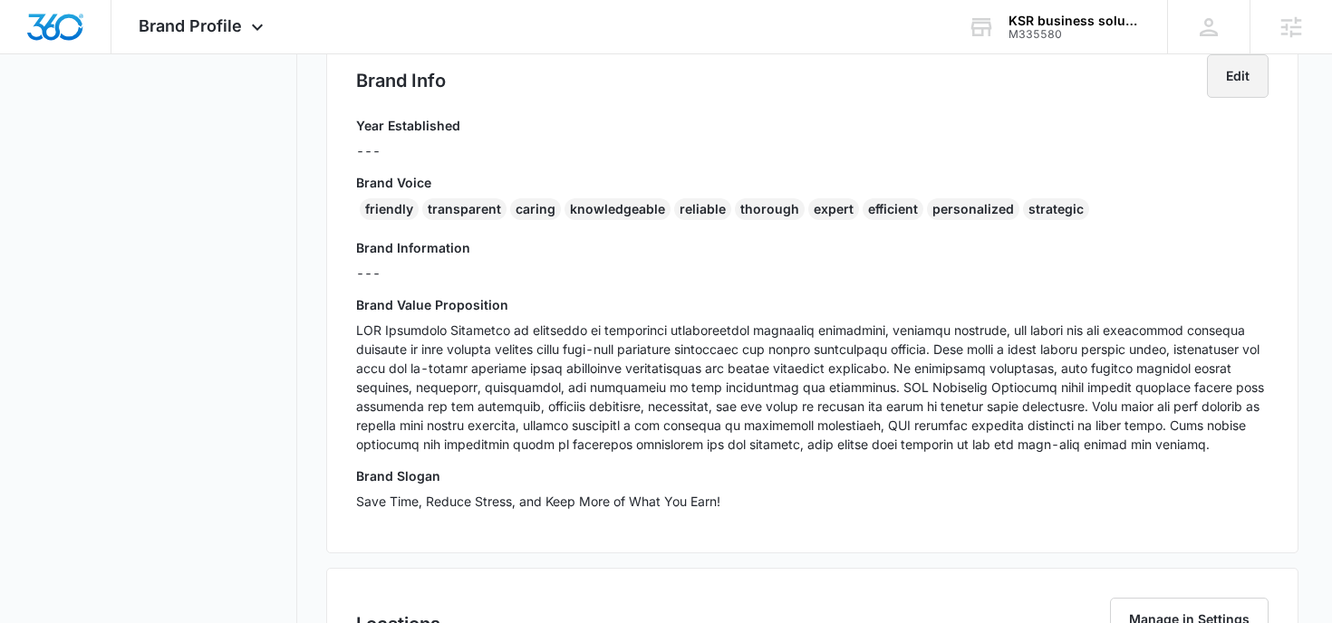
click at [1236, 83] on button "Edit" at bounding box center [1238, 75] width 62 height 43
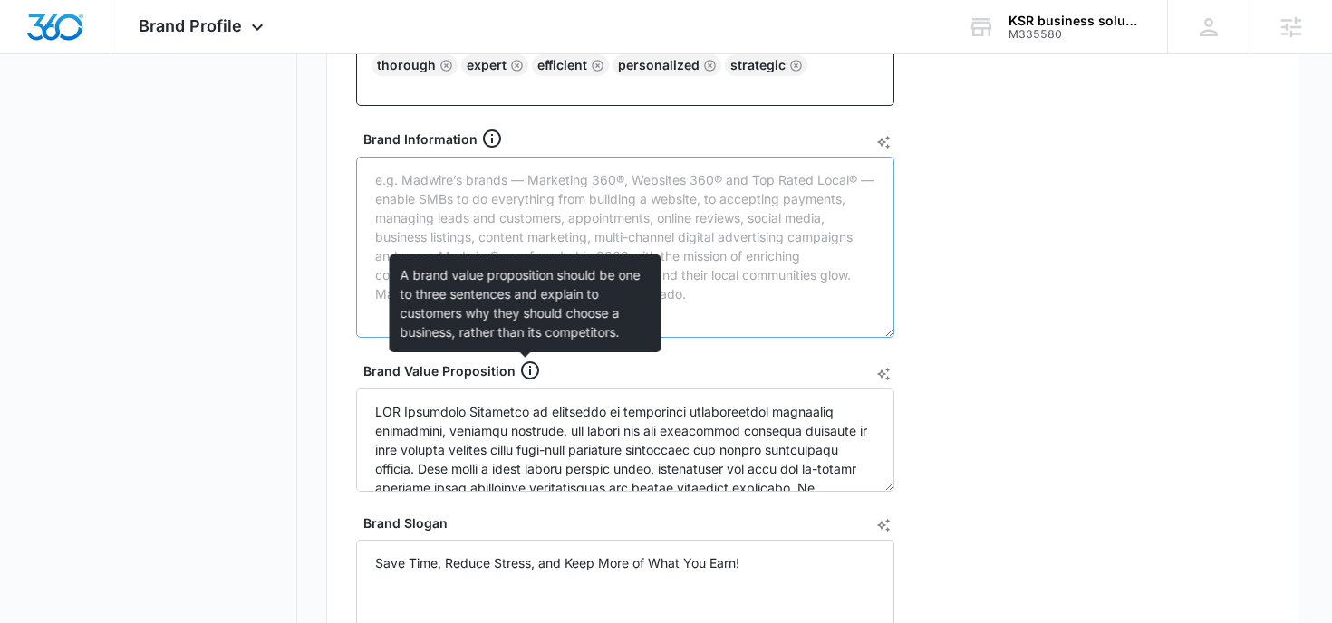
scroll to position [604, 0]
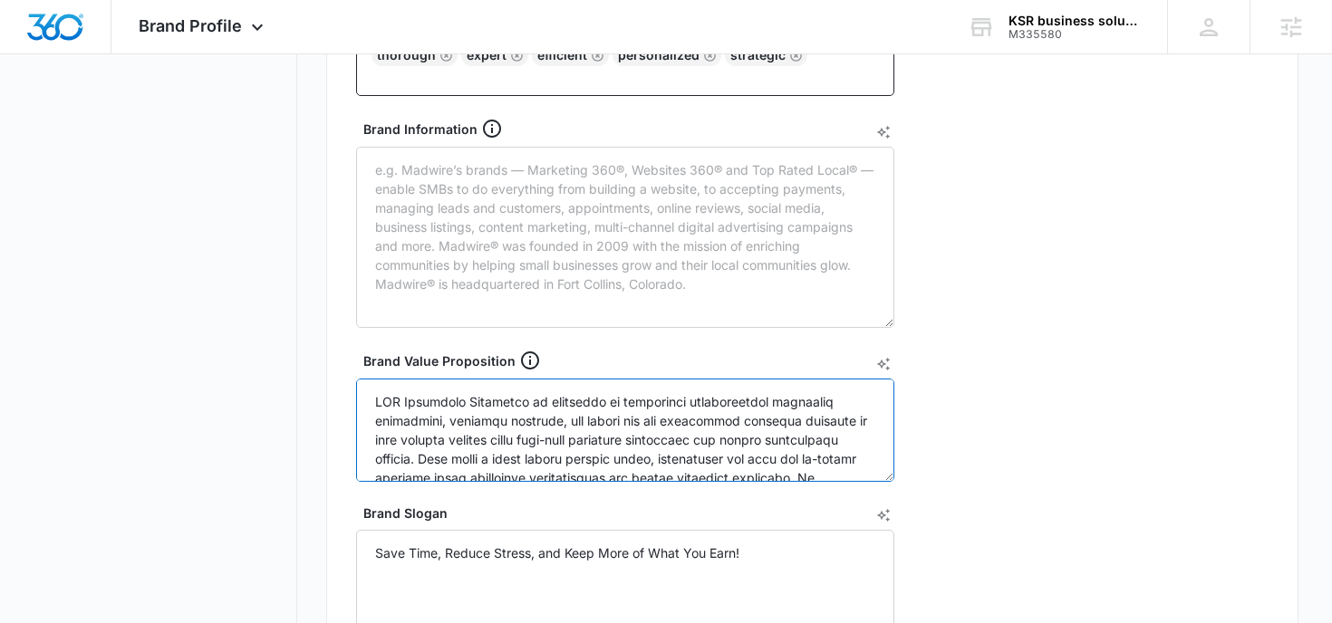
click at [517, 428] on textarea "Brand Value Proposition" at bounding box center [625, 430] width 538 height 103
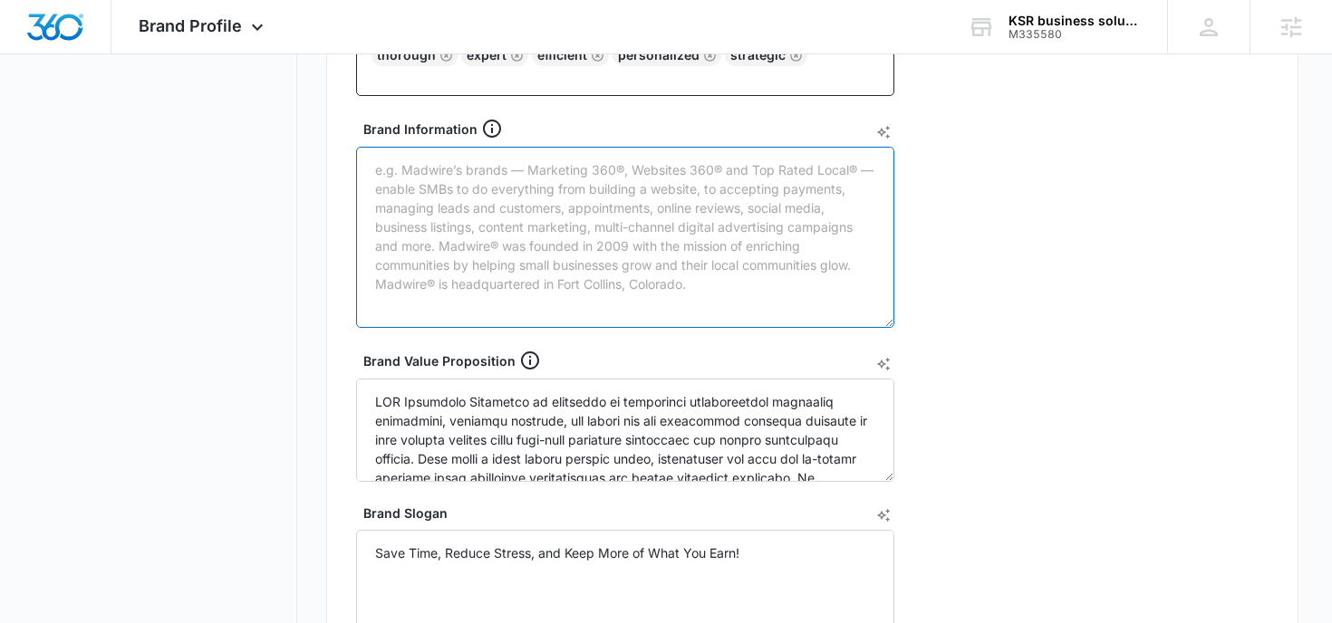
click at [542, 189] on textarea "Brand Information" at bounding box center [625, 237] width 538 height 181
paste textarea "KSR Financial Solutions is committed to delivering comprehensive financial stra…"
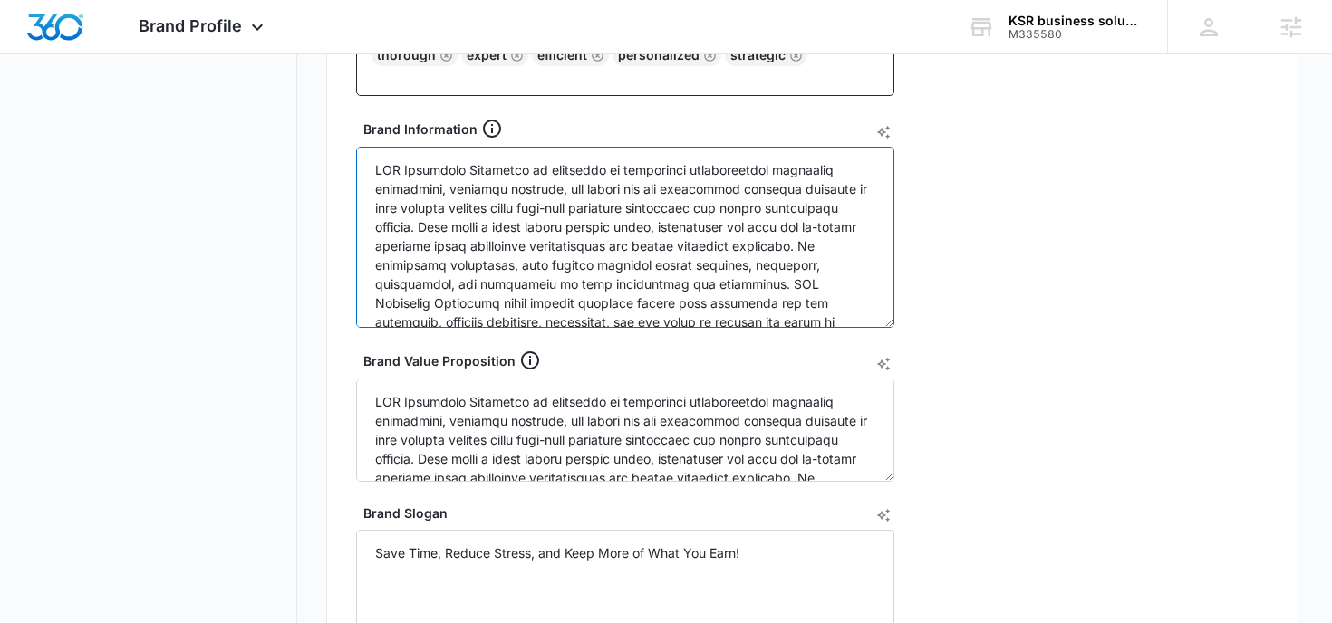
scroll to position [79, 0]
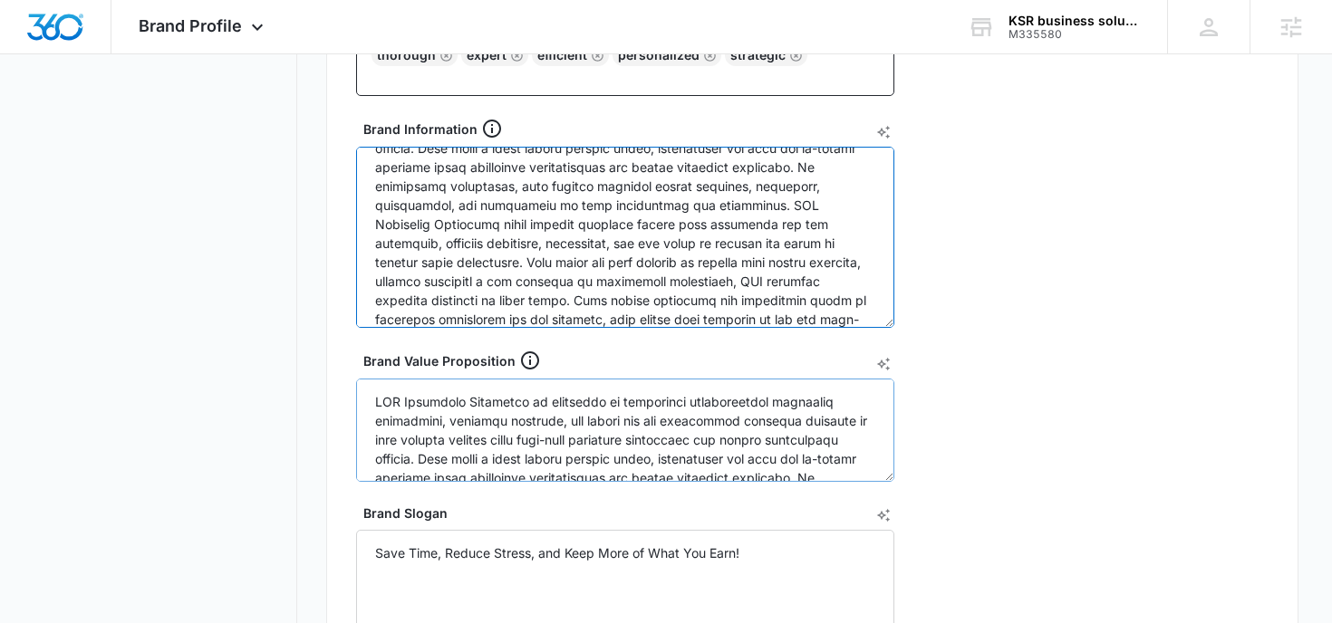
type textarea "KSR Financial Solutions is committed to delivering comprehensive financial stra…"
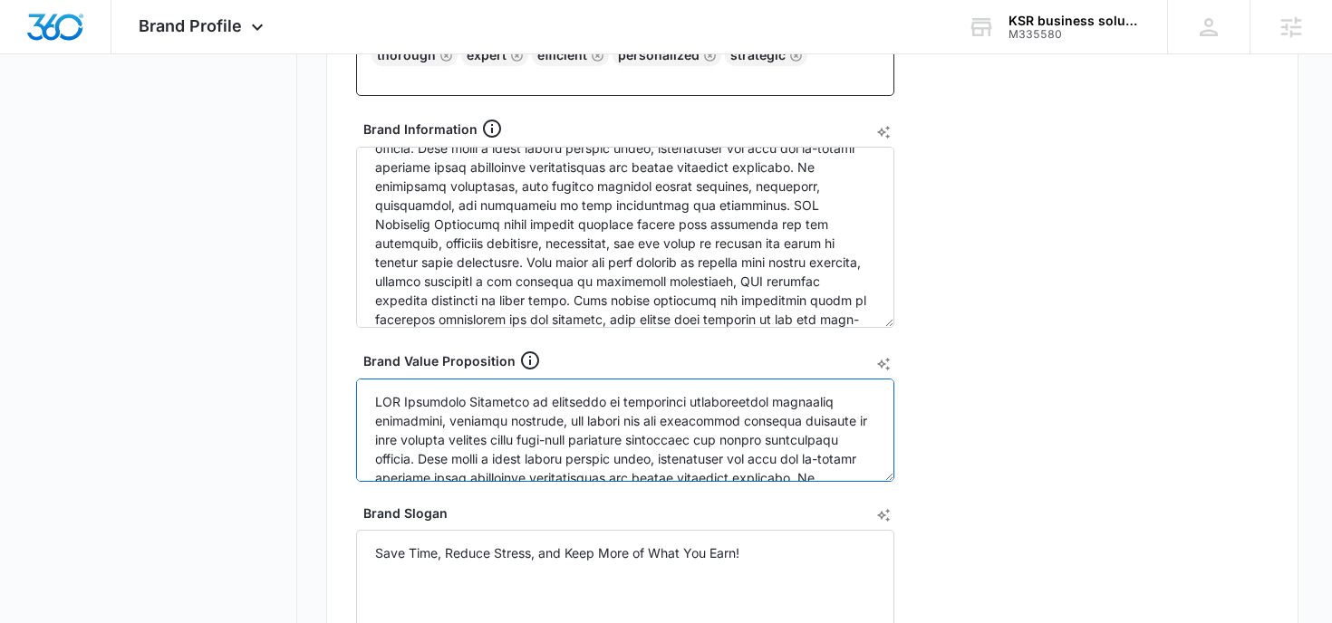
click at [524, 457] on textarea "Brand Value Proposition" at bounding box center [625, 430] width 538 height 103
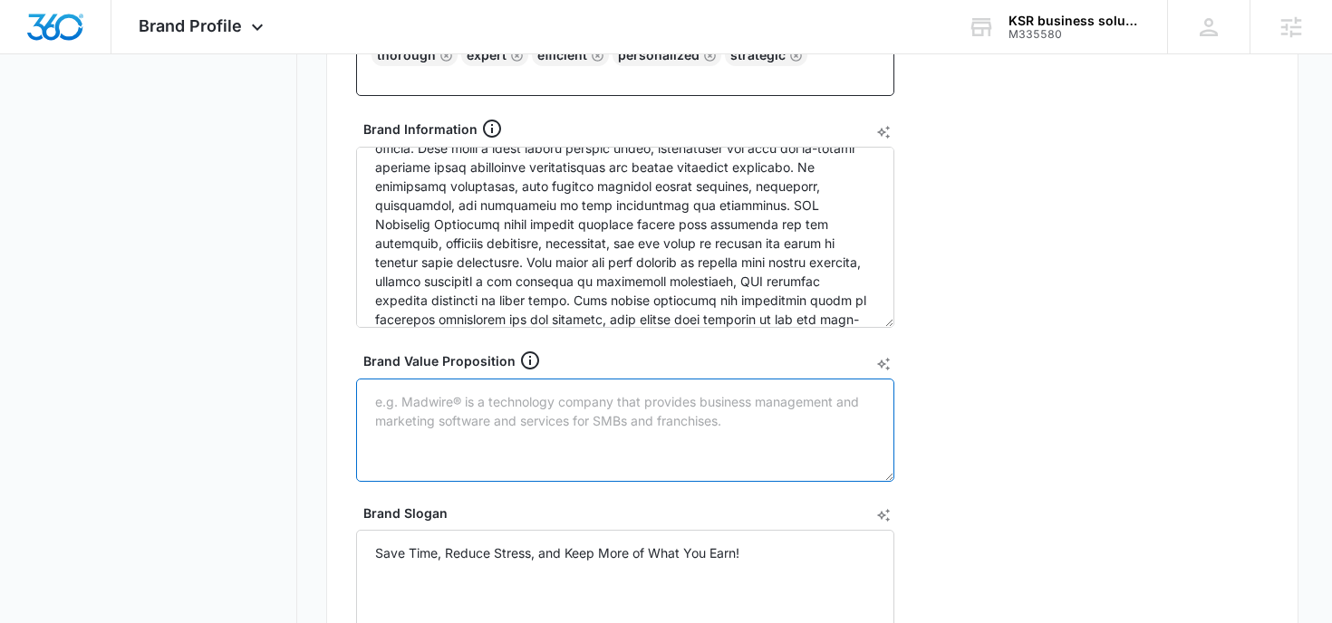
paste textarea "Wants to make doing taxes more accessible. You get tax prep from a CPA online a…"
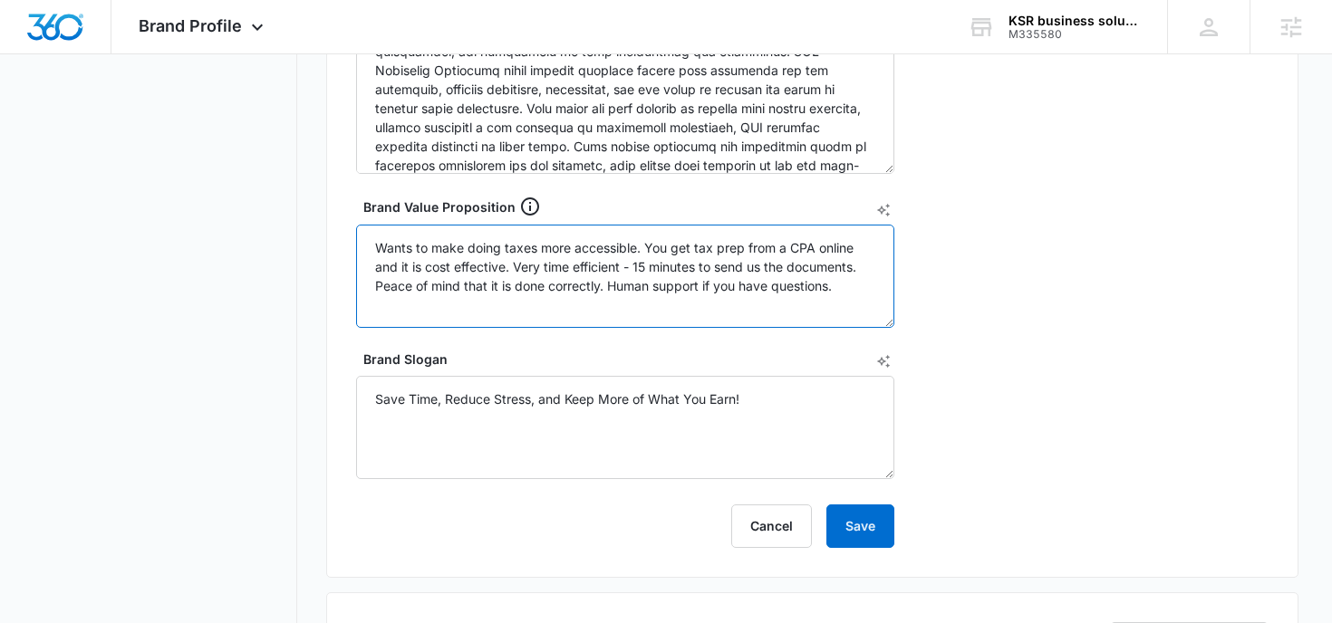
scroll to position [768, 0]
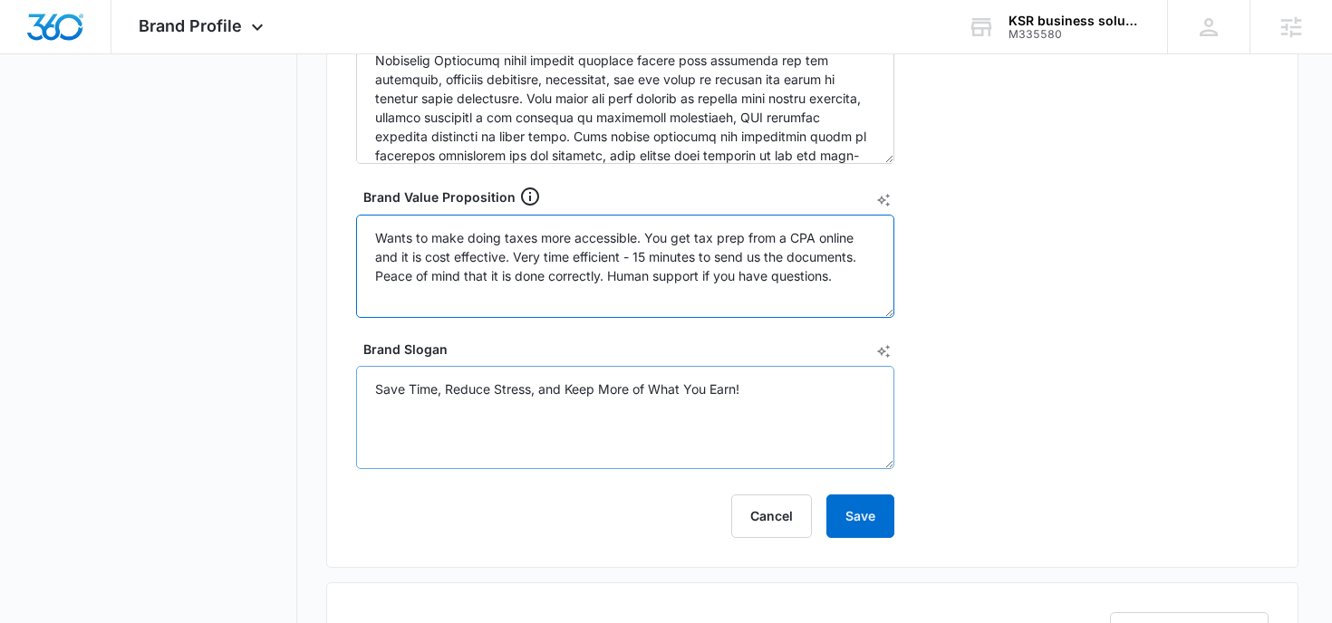
type textarea "Wants to make doing taxes more accessible. You get tax prep from a CPA online a…"
click at [807, 405] on textarea "Save Time, Reduce Stress, and Keep More of What You Earn!" at bounding box center [625, 417] width 538 height 103
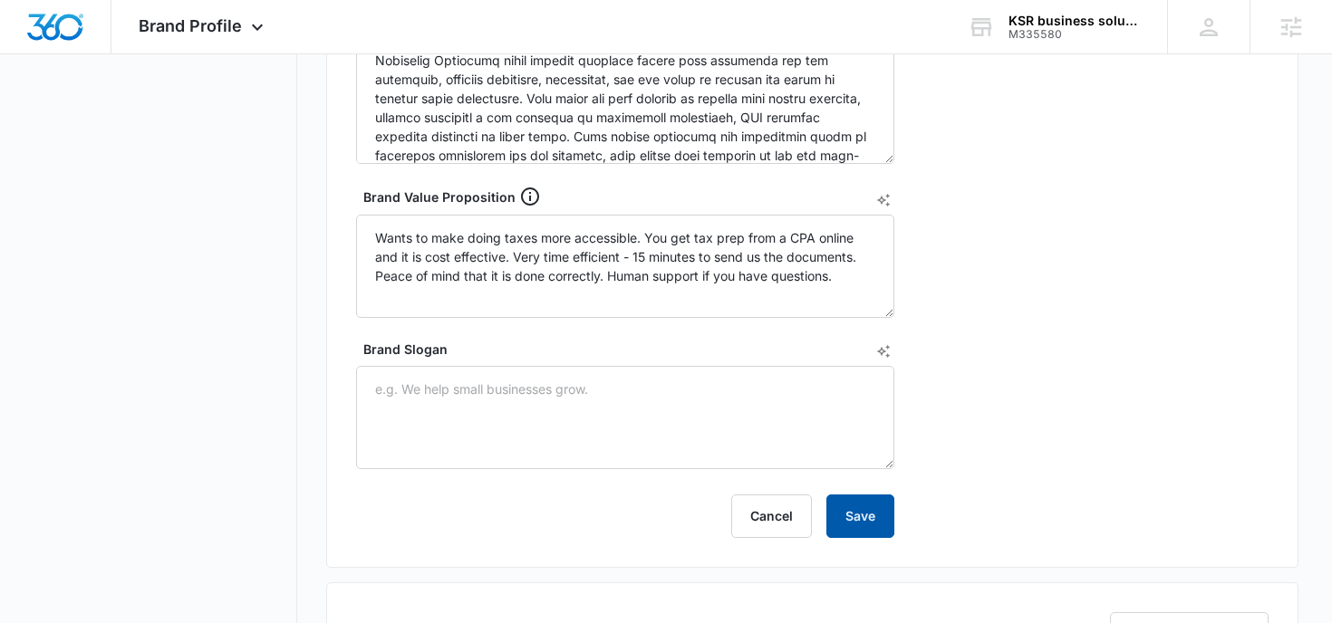
click at [853, 520] on button "Save" at bounding box center [860, 516] width 68 height 43
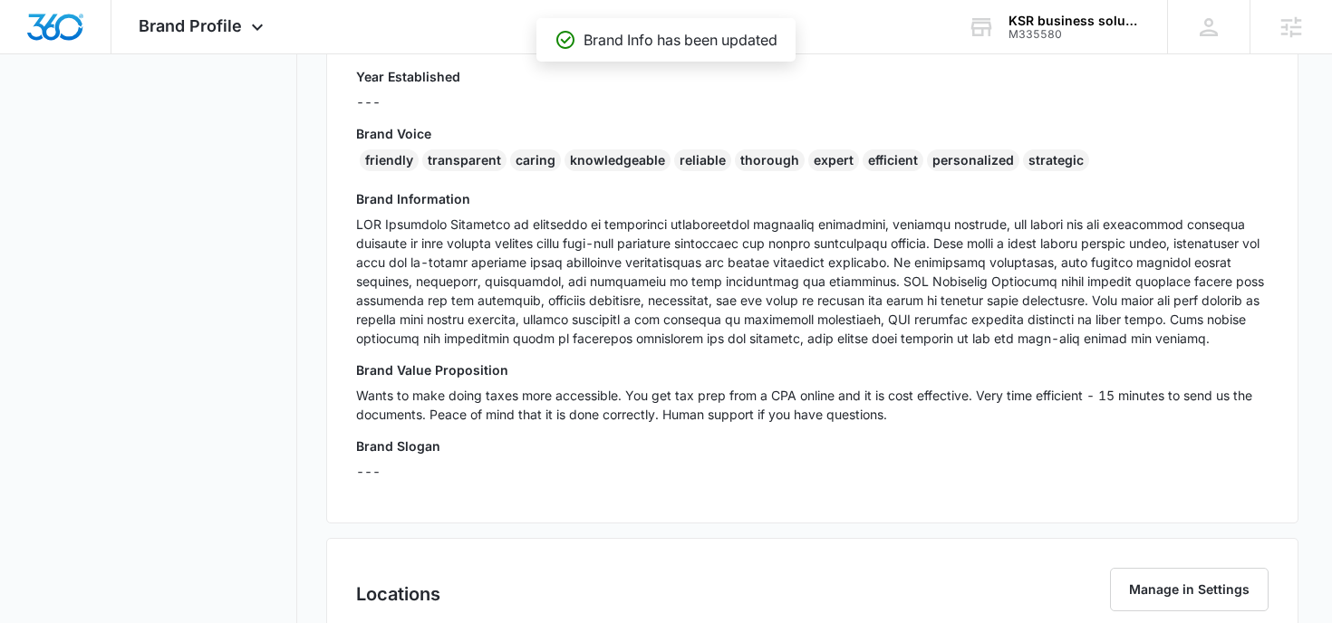
scroll to position [0, 0]
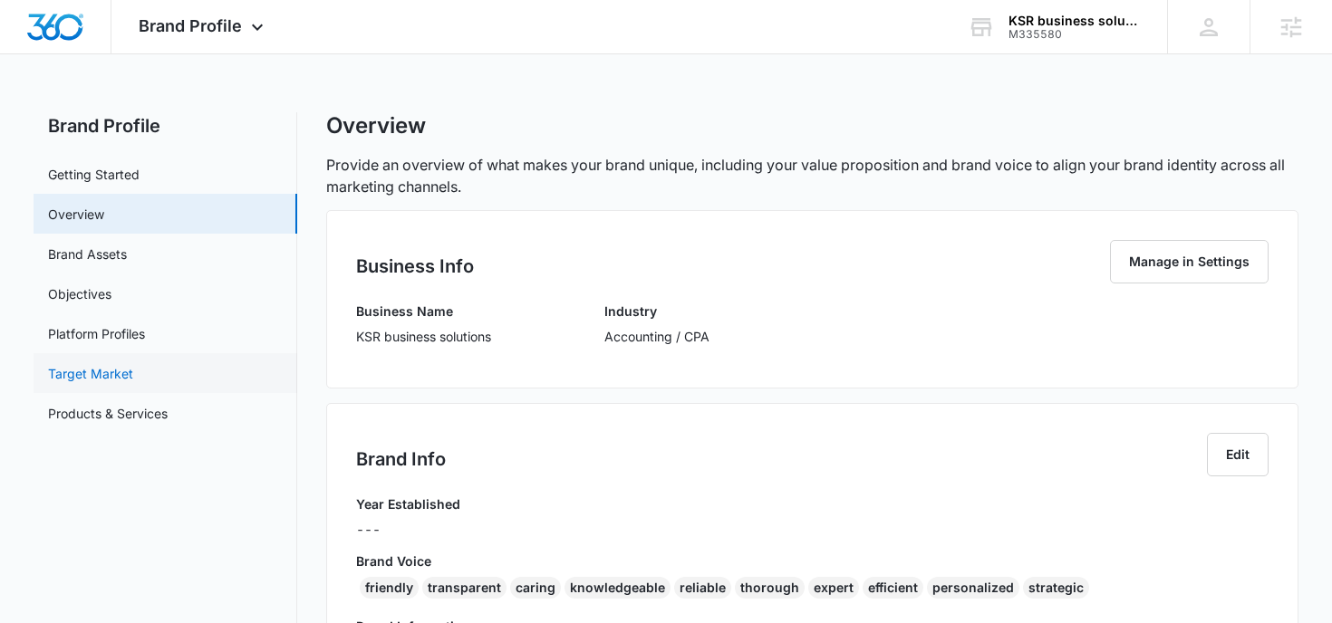
click at [133, 364] on link "Target Market" at bounding box center [90, 373] width 85 height 19
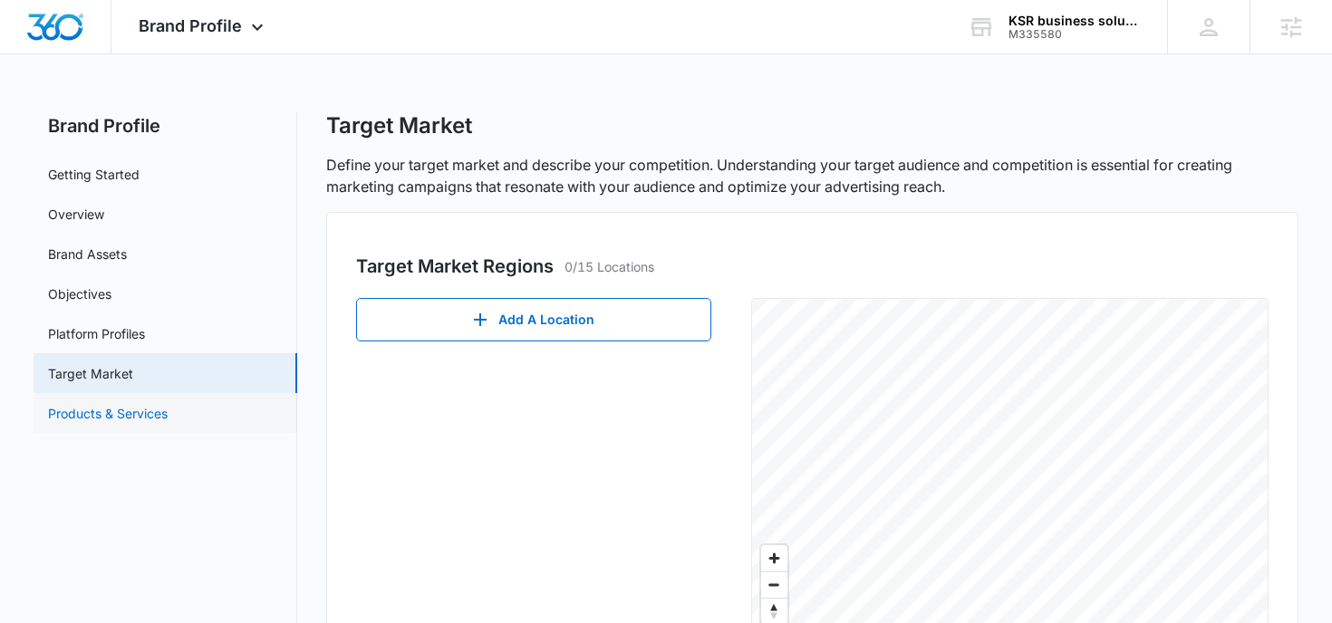
click at [168, 418] on link "Products & Services" at bounding box center [108, 413] width 120 height 19
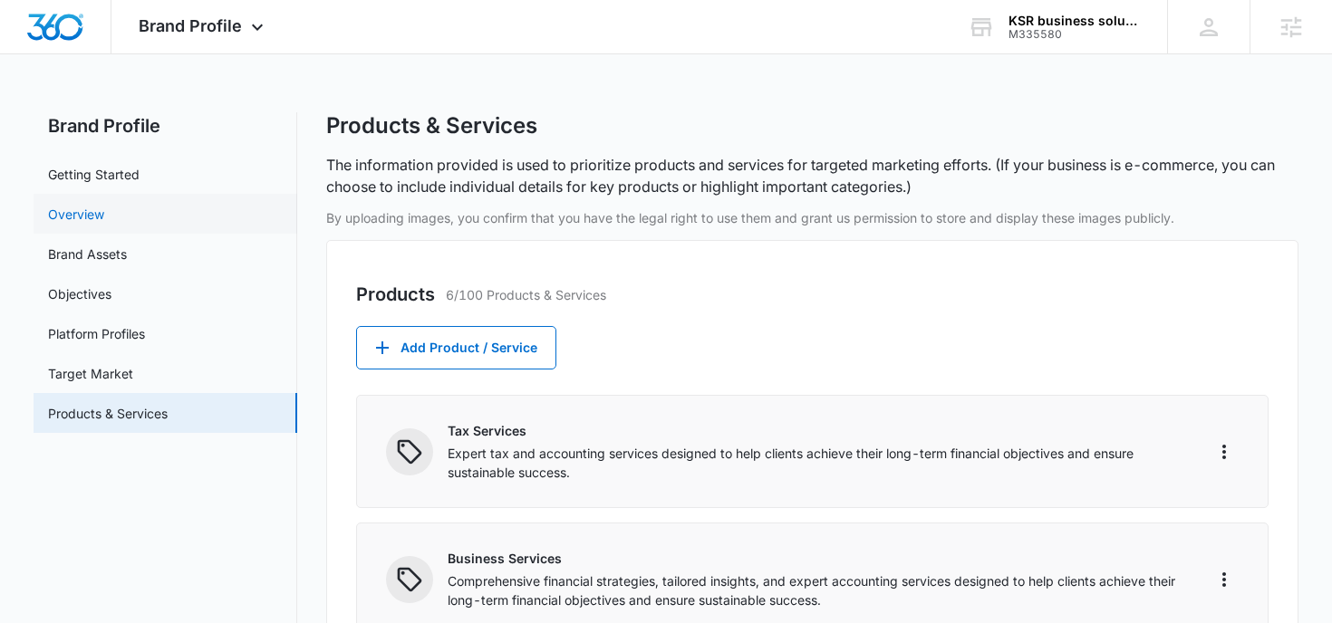
click at [104, 208] on link "Overview" at bounding box center [76, 214] width 56 height 19
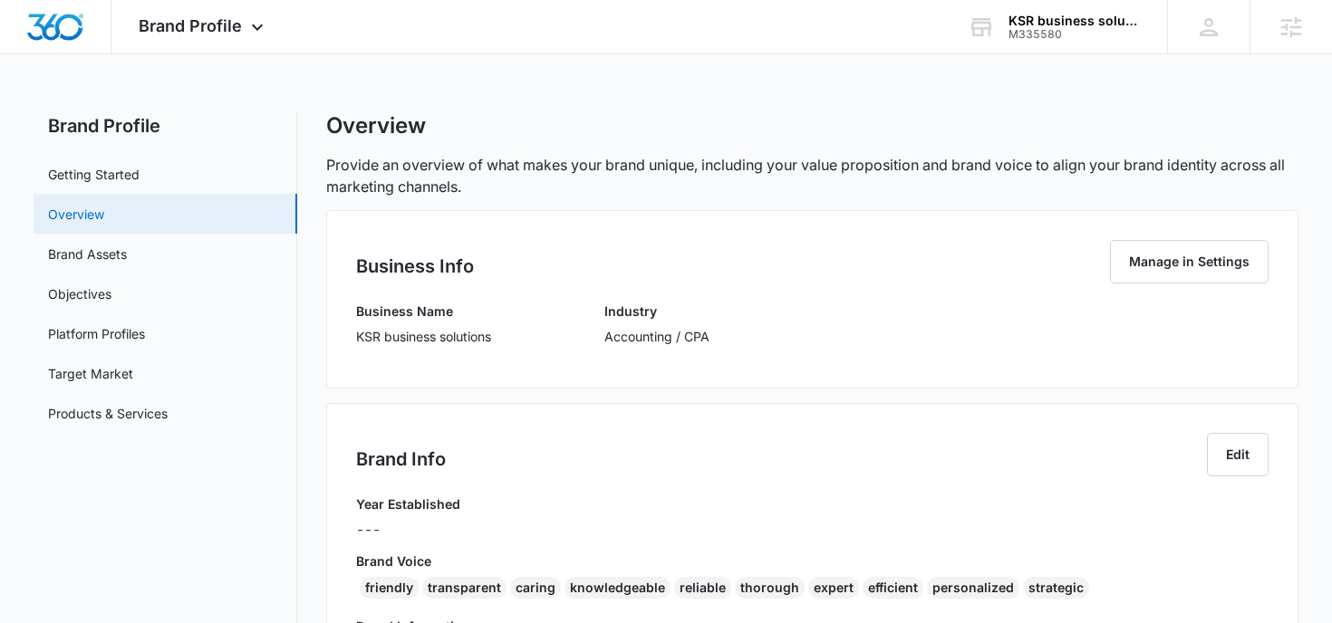
click at [104, 217] on link "Overview" at bounding box center [76, 214] width 56 height 19
click at [127, 252] on link "Brand Assets" at bounding box center [87, 254] width 79 height 19
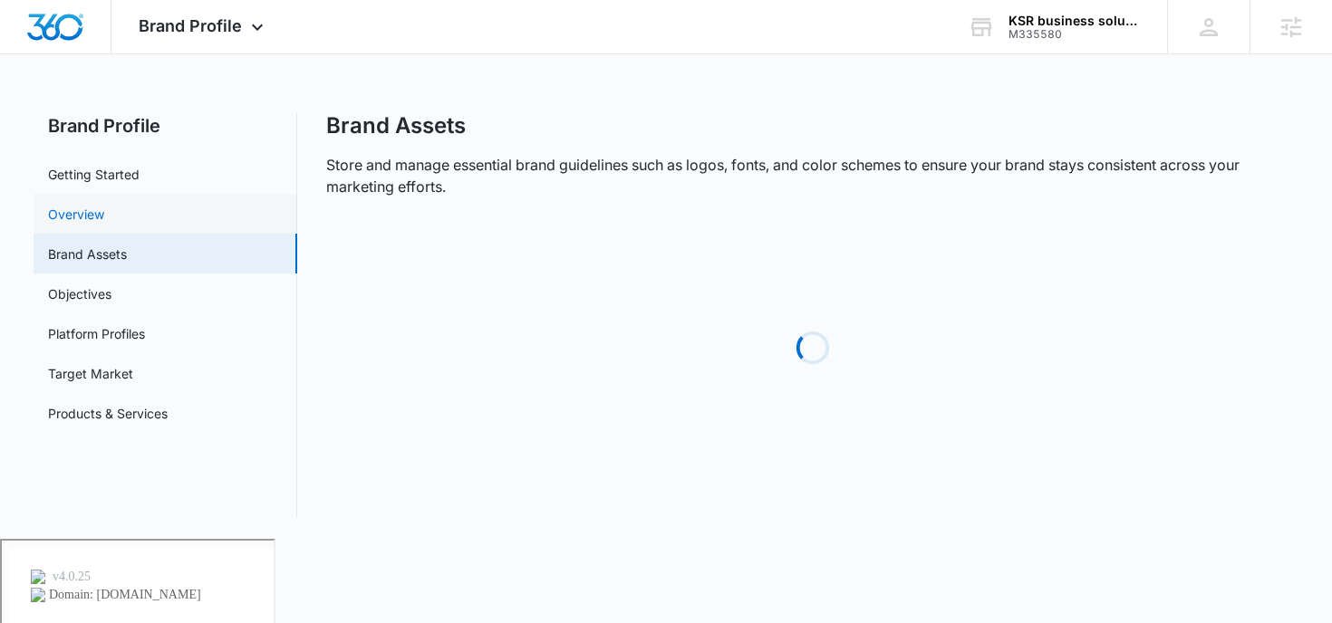
click at [104, 208] on link "Overview" at bounding box center [76, 214] width 56 height 19
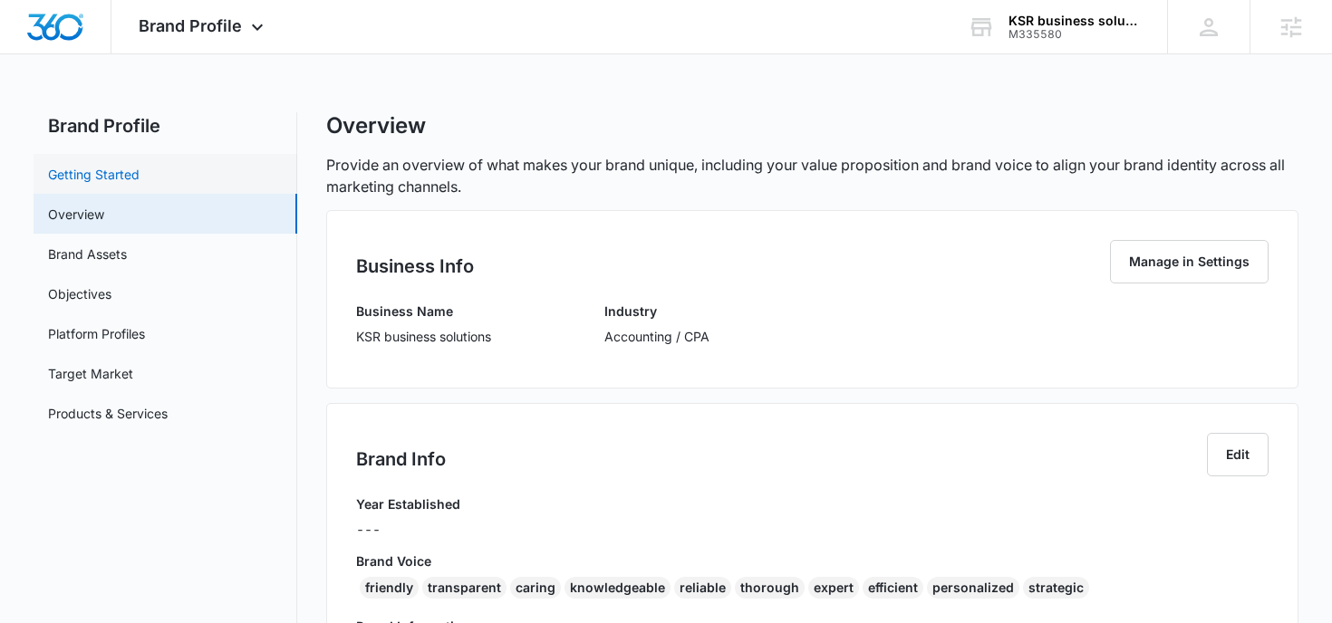
click at [140, 167] on link "Getting Started" at bounding box center [94, 174] width 92 height 19
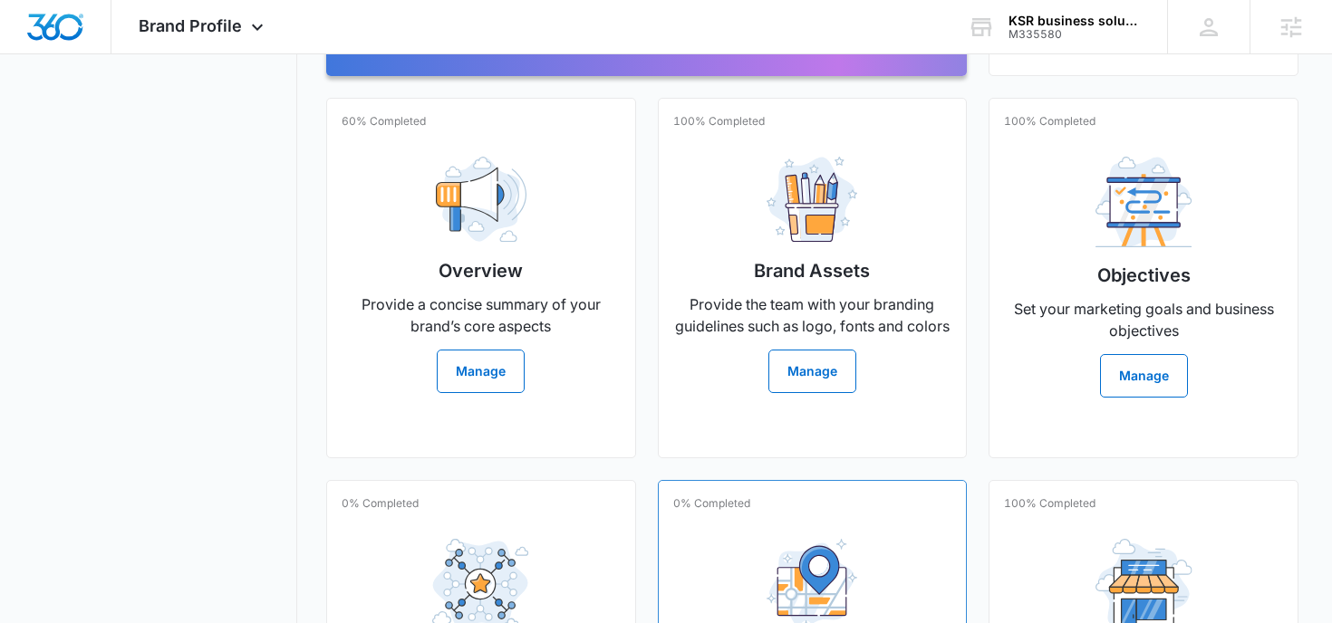
scroll to position [333, 0]
